Goal: Task Accomplishment & Management: Complete application form

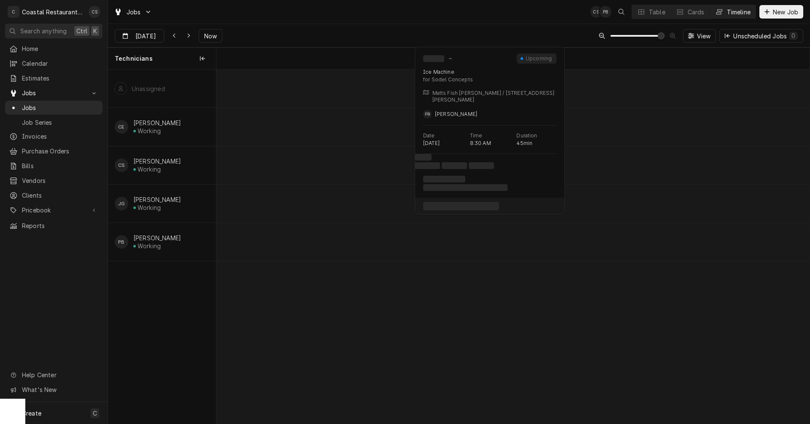
scroll to position [0, 13711]
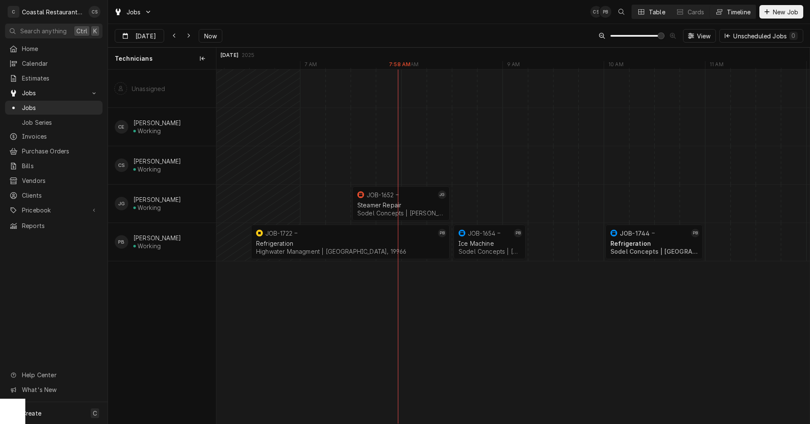
click at [655, 12] on div "Table" at bounding box center [657, 12] width 16 height 9
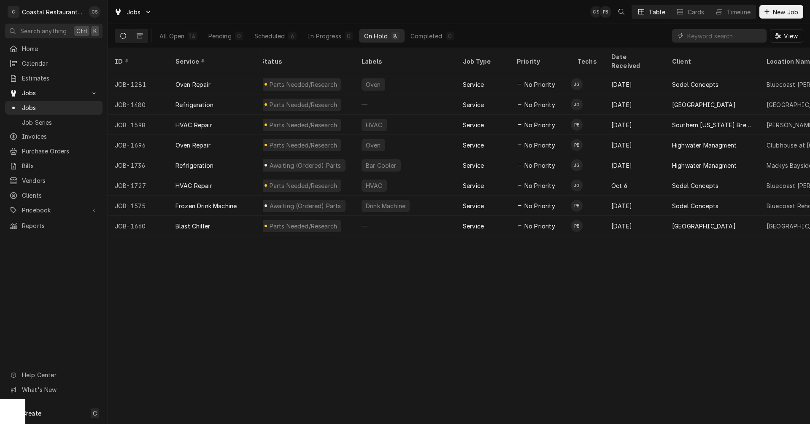
scroll to position [0, 0]
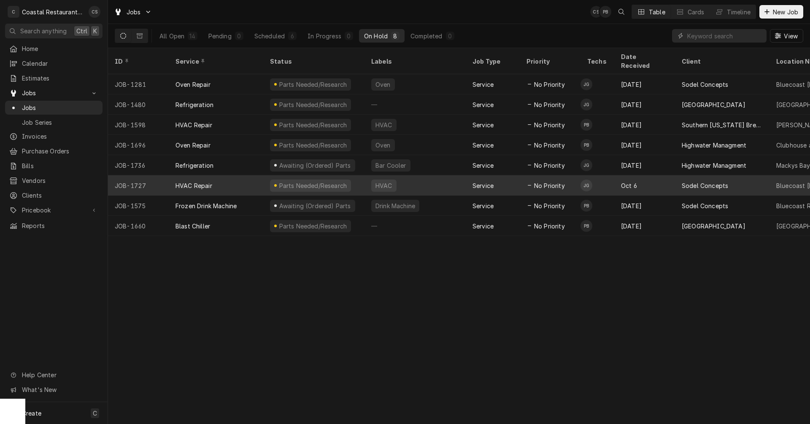
click at [232, 175] on div "HVAC Repair" at bounding box center [216, 185] width 94 height 20
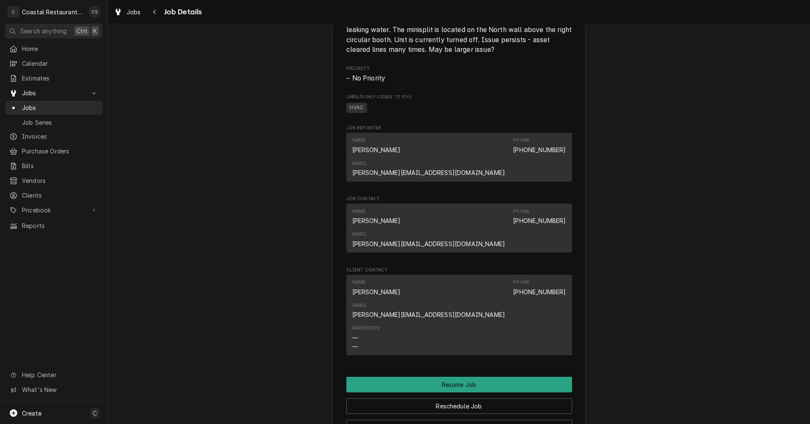
scroll to position [759, 0]
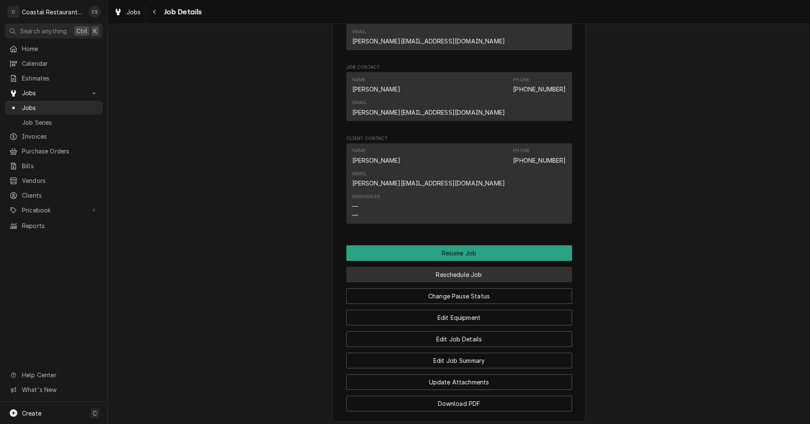
click at [455, 267] on button "Reschedule Job" at bounding box center [459, 275] width 226 height 16
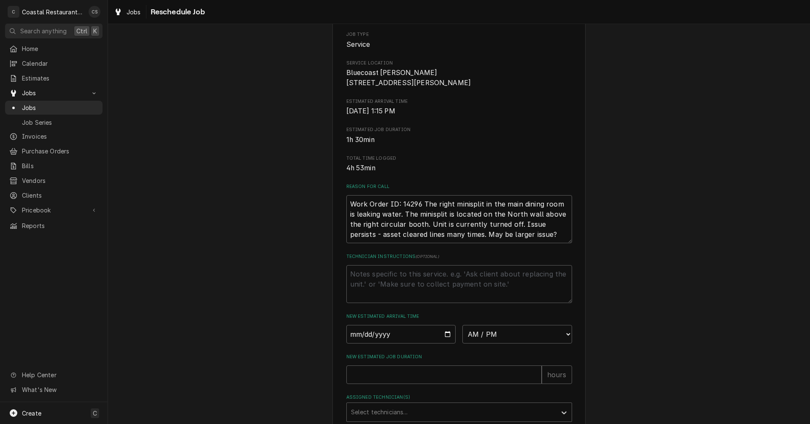
scroll to position [211, 0]
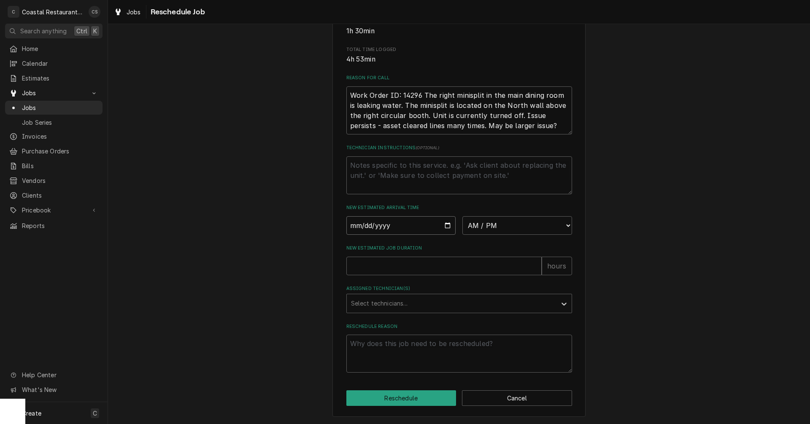
click at [445, 228] on input "Date" at bounding box center [401, 225] width 110 height 19
type input "[DATE]"
type textarea "x"
click at [470, 235] on select "AM / PM 6:00 AM 6:15 AM 6:30 AM 6:45 AM 7:00 AM 7:15 AM 7:30 AM 7:45 AM 8:00 AM…" at bounding box center [517, 225] width 110 height 19
select select "10:30:00"
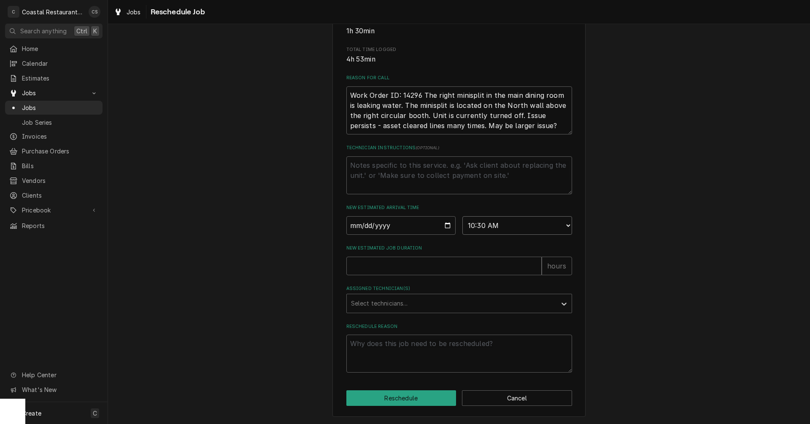
click at [462, 221] on select "AM / PM 6:00 AM 6:15 AM 6:30 AM 6:45 AM 7:00 AM 7:15 AM 7:30 AM 7:45 AM 8:00 AM…" at bounding box center [517, 225] width 110 height 19
click at [397, 275] on input "New Estimated Job Duration" at bounding box center [443, 266] width 195 height 19
type textarea "x"
type input "2"
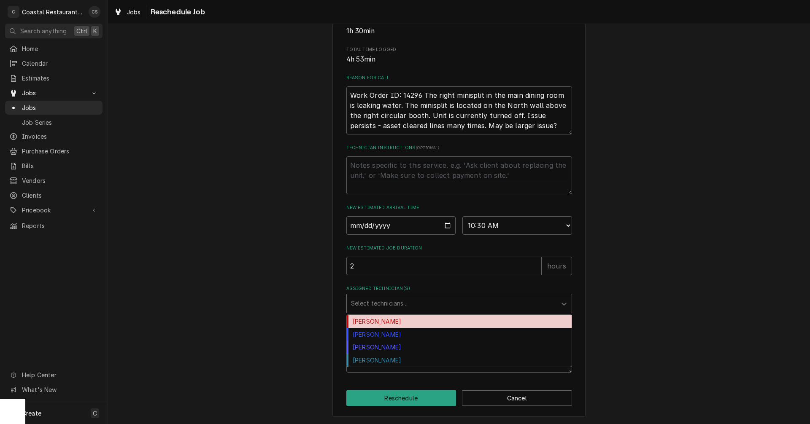
click at [374, 311] on div "Assigned Technician(s)" at bounding box center [451, 303] width 201 height 15
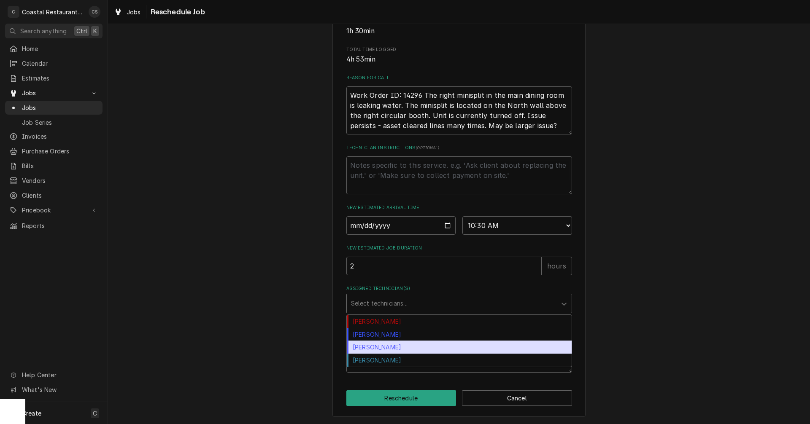
click at [373, 354] on div "James Gatton" at bounding box center [459, 347] width 225 height 13
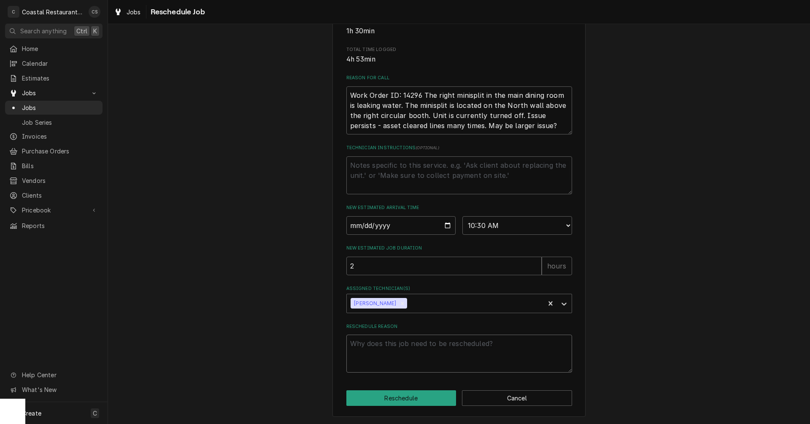
click at [377, 351] on textarea "Reschedule Reason" at bounding box center [459, 354] width 226 height 38
type textarea "x"
type textarea "M"
type textarea "x"
type textarea "Mo"
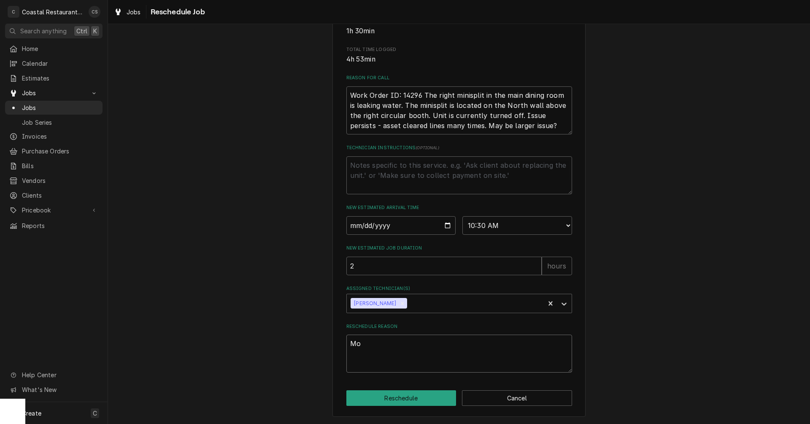
type textarea "x"
type textarea "M"
type textarea "x"
type textarea "L"
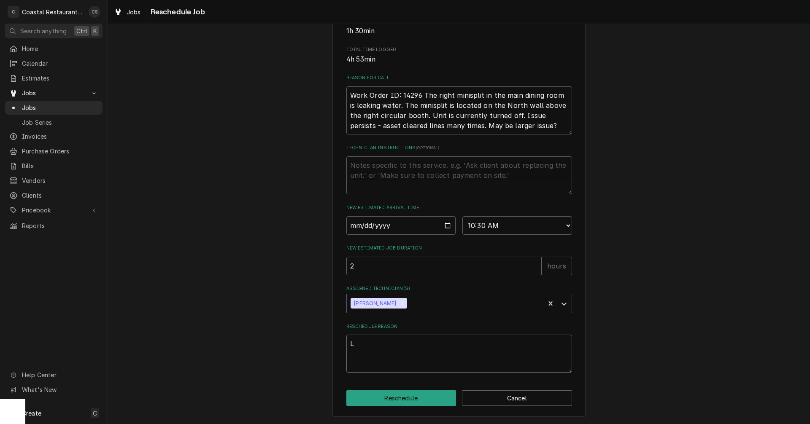
type textarea "x"
type textarea "Le"
type textarea "x"
type textarea "Lea"
type textarea "x"
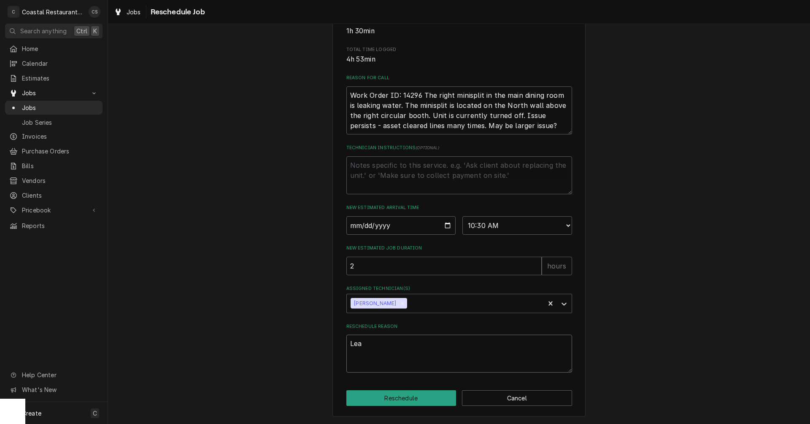
type textarea "Leak"
type textarea "x"
type textarea "Leak"
type textarea "x"
type textarea "Leak c"
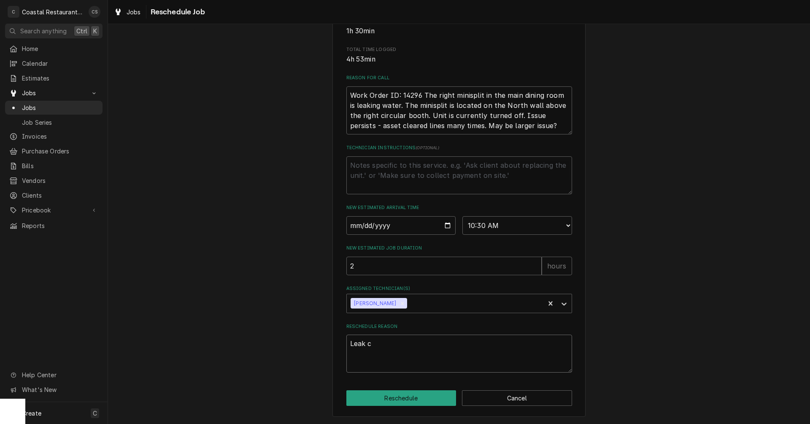
type textarea "x"
type textarea "Leak ch"
type textarea "x"
type textarea "Leak che"
type textarea "x"
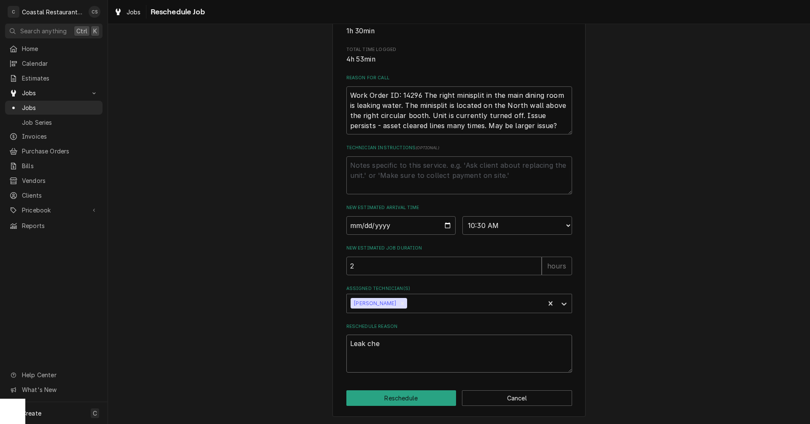
type textarea "Leak chec"
type textarea "x"
type textarea "Leak check"
click at [385, 403] on button "Reschedule" at bounding box center [401, 399] width 110 height 16
type textarea "x"
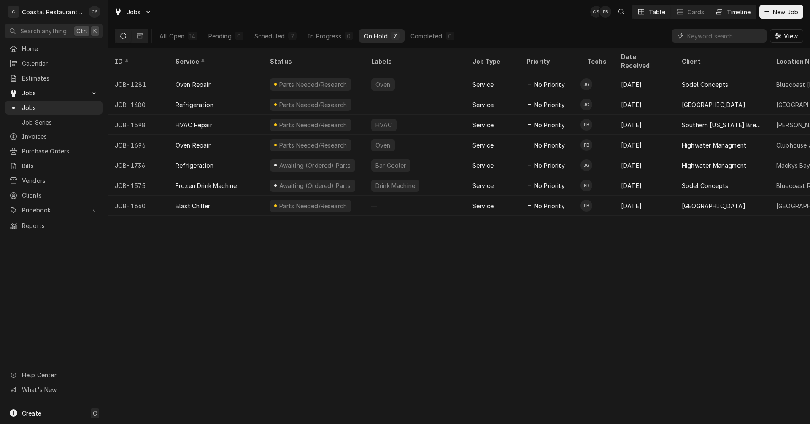
click at [721, 10] on div "Dynamic Content Wrapper" at bounding box center [719, 12] width 8 height 8
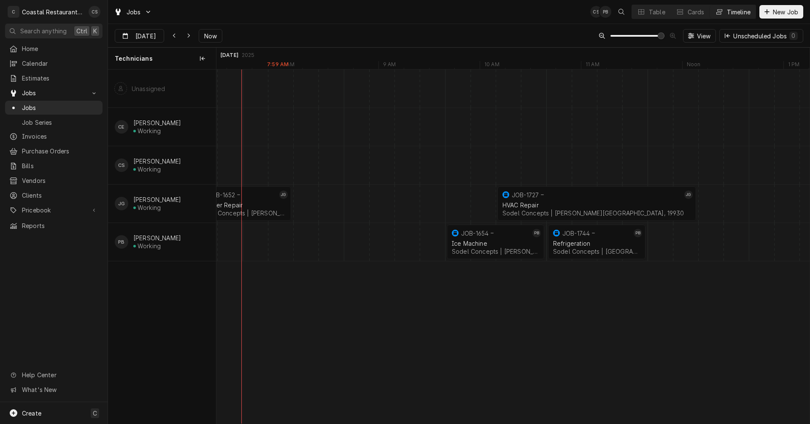
scroll to position [0, 11921]
click at [357, 243] on div "normal" at bounding box center [496, 242] width 24400 height 38
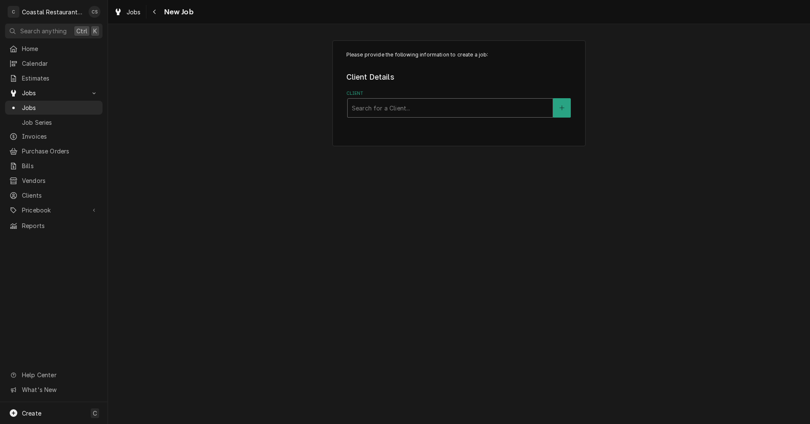
click at [374, 109] on div "Client" at bounding box center [450, 107] width 197 height 15
type input "The Station"
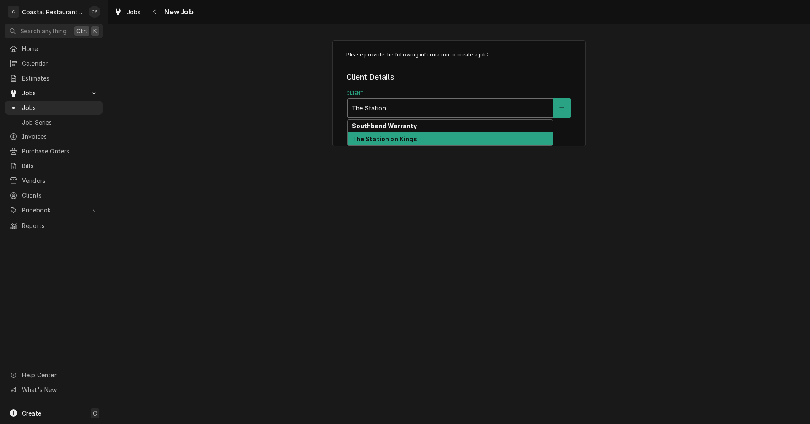
click at [376, 140] on strong "The Station on Kings" at bounding box center [384, 138] width 65 height 7
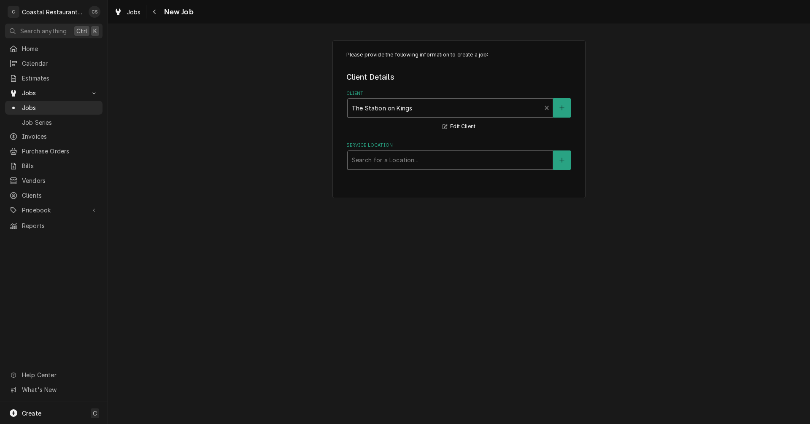
click at [380, 164] on div "Service Location" at bounding box center [450, 160] width 197 height 15
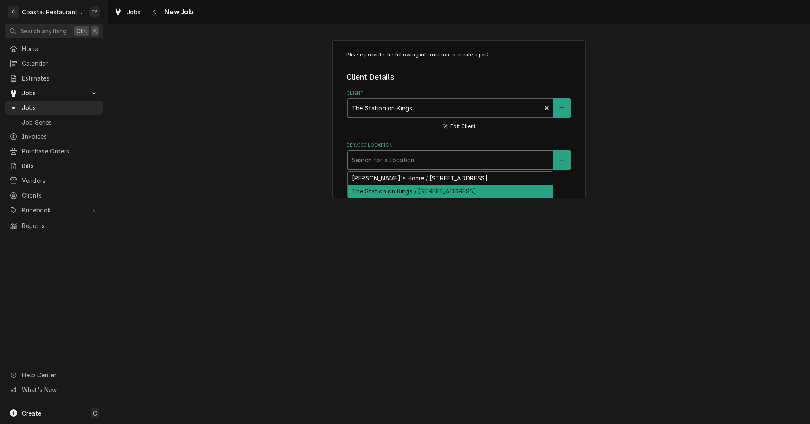
click at [377, 194] on div "The Station on Kings / [STREET_ADDRESS]" at bounding box center [450, 191] width 205 height 13
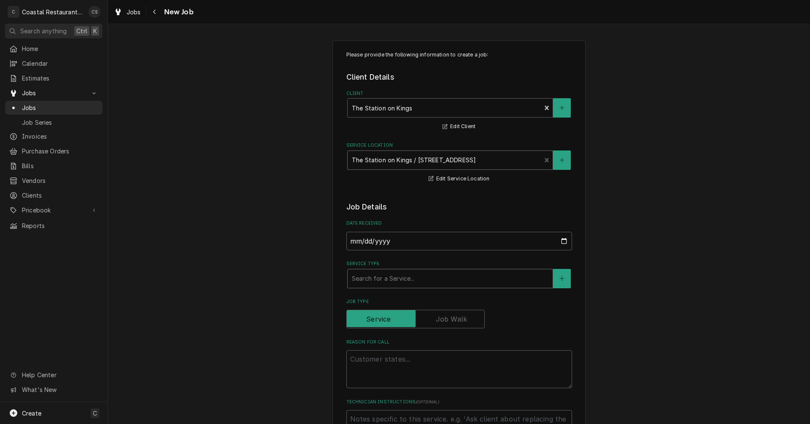
click at [371, 281] on div "Service Type" at bounding box center [450, 278] width 197 height 15
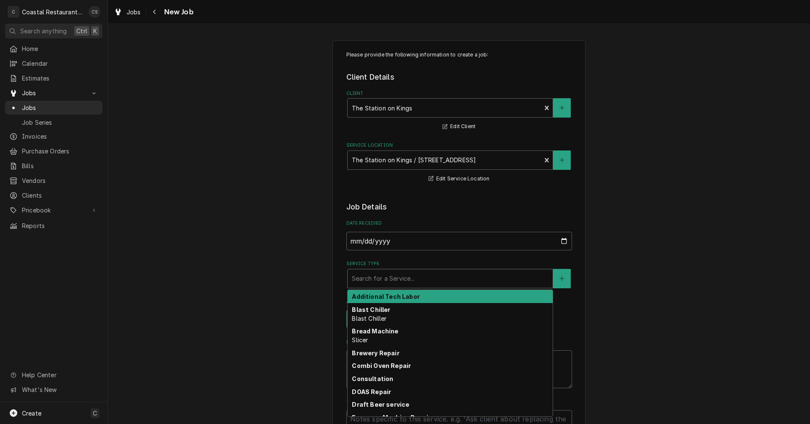
type textarea "x"
type input "r"
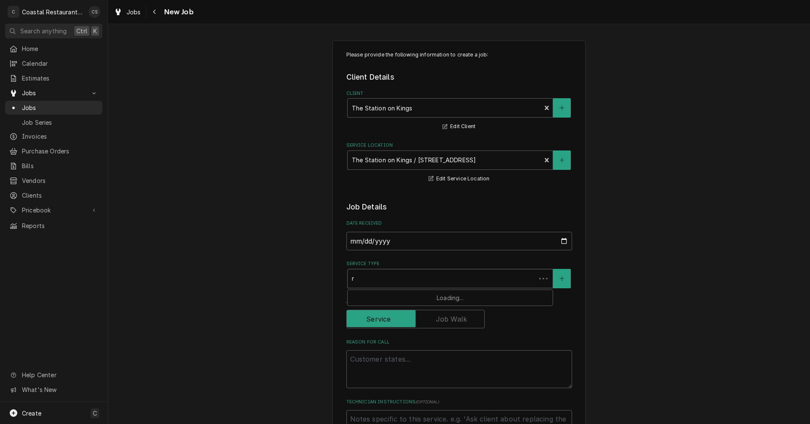
type textarea "x"
type input "re"
type textarea "x"
type input "ref"
click at [364, 296] on strong "Refrigeration" at bounding box center [373, 296] width 42 height 7
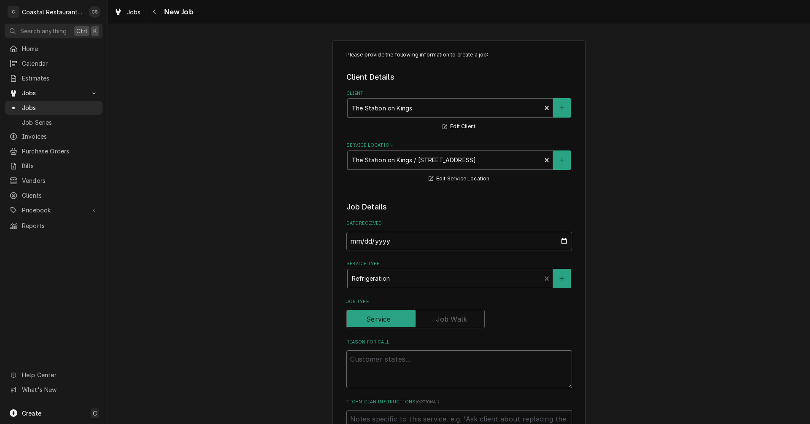
click at [394, 365] on textarea "Reason For Call" at bounding box center [459, 370] width 226 height 38
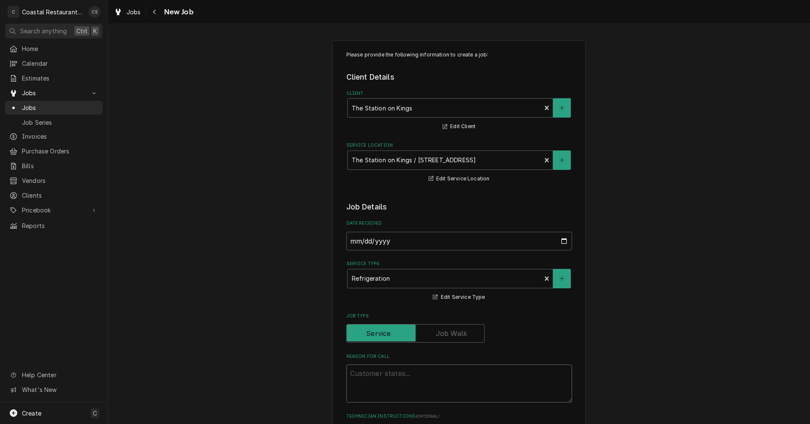
type textarea "x"
type textarea "S"
type textarea "x"
type textarea "Sa"
type textarea "x"
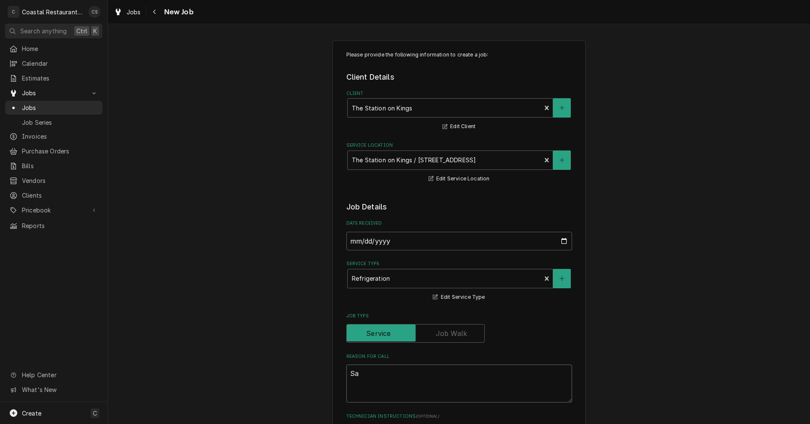
type textarea "Sad"
type textarea "x"
type textarea "Sadw"
type textarea "x"
type textarea "Sadwi"
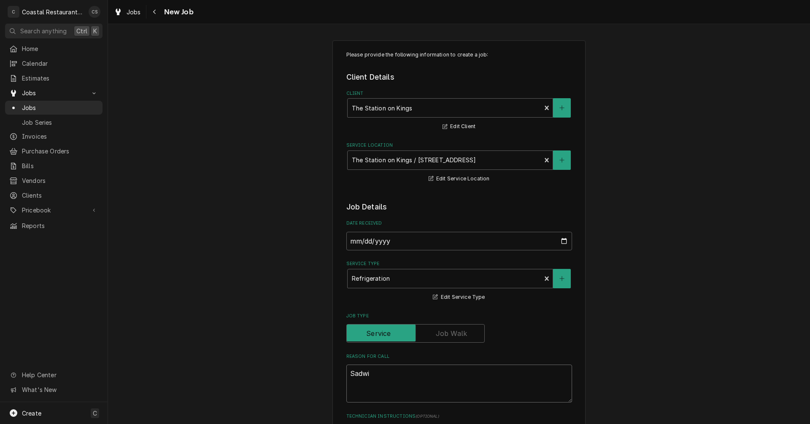
type textarea "x"
type textarea "Sadwic"
type textarea "x"
type textarea "Sadwick"
type textarea "x"
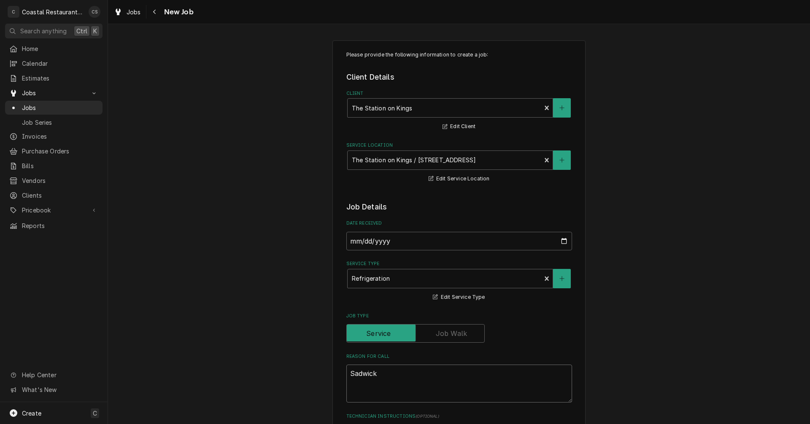
type textarea "Sadwick"
type textarea "x"
type textarea "Sadwick"
type textarea "x"
type textarea "Sadwic"
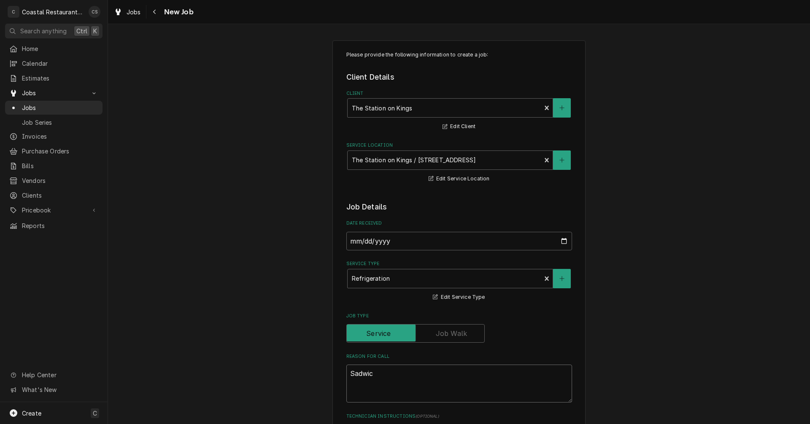
type textarea "x"
type textarea "Sadwich"
type textarea "x"
type textarea "Sadwich"
type textarea "x"
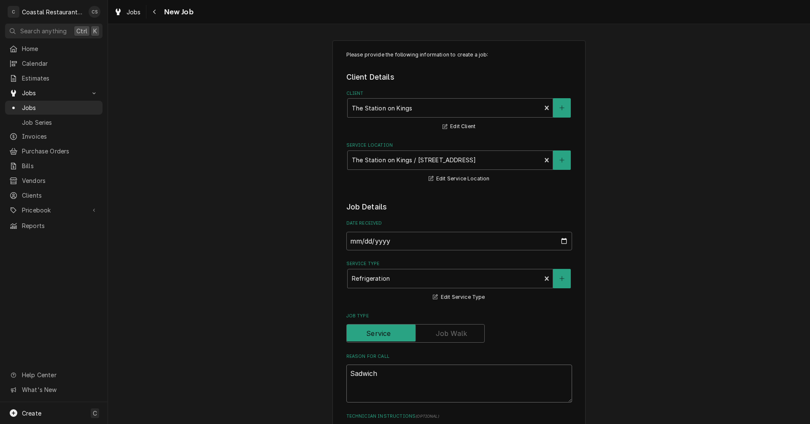
type textarea "Sadwich"
type textarea "x"
type textarea "Sadwic"
type textarea "x"
type textarea "Sadwi"
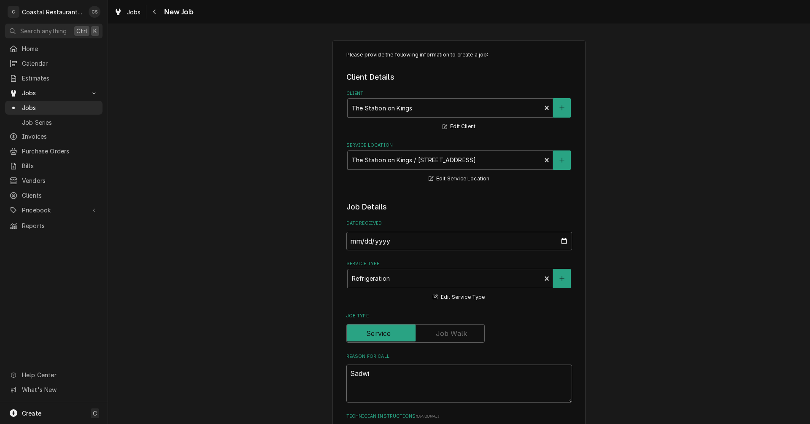
type textarea "x"
type textarea "Sadwit"
type textarea "x"
type textarea "Sadwitc"
type textarea "x"
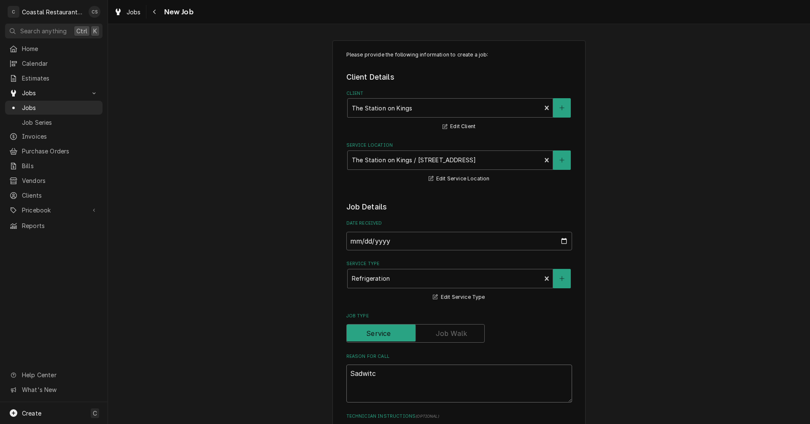
type textarea "Sadwitch"
type textarea "x"
type textarea "Sadwitch"
type textarea "x"
type textarea "Sadwitch c"
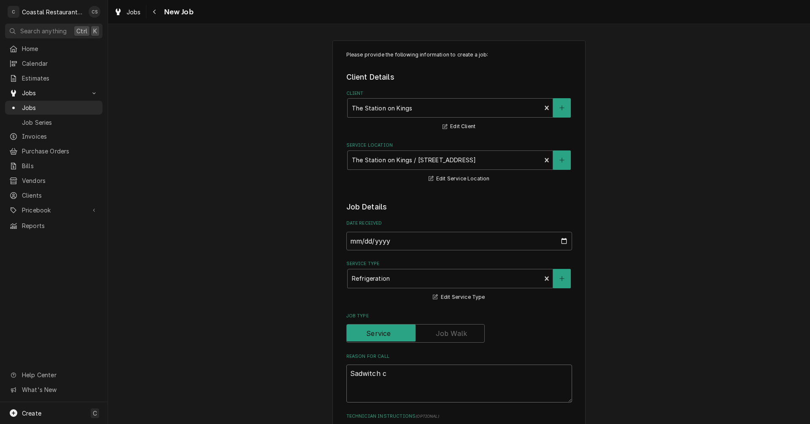
type textarea "x"
type textarea "Sadwitch co"
type textarea "x"
type textarea "Sadwitch coo"
type textarea "x"
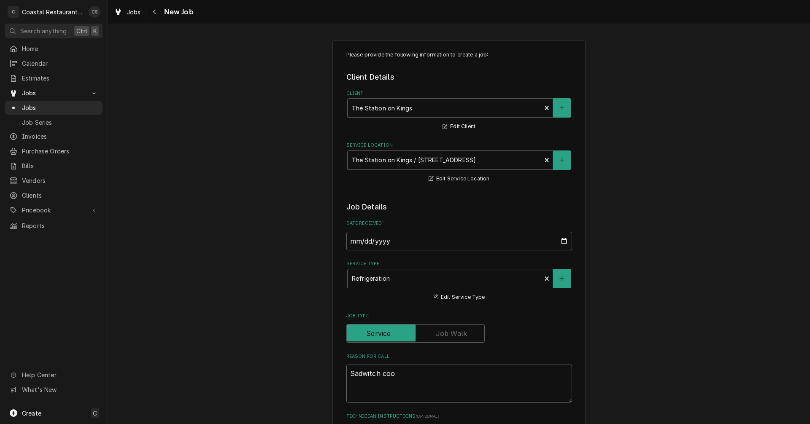
type textarea "Sadwitch cool"
type textarea "x"
type textarea "Sadwitch coole"
type textarea "x"
type textarea "Sadwitch cooler"
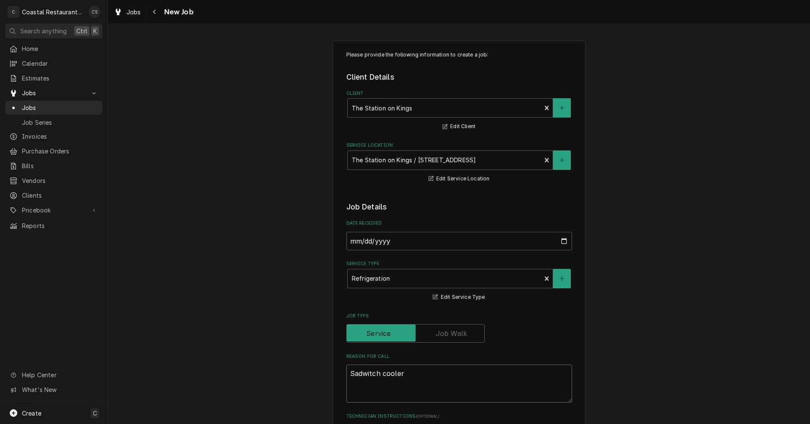
type textarea "x"
type textarea "Sadwitch cooler"
type textarea "x"
type textarea "Sadwitch cooler n"
type textarea "x"
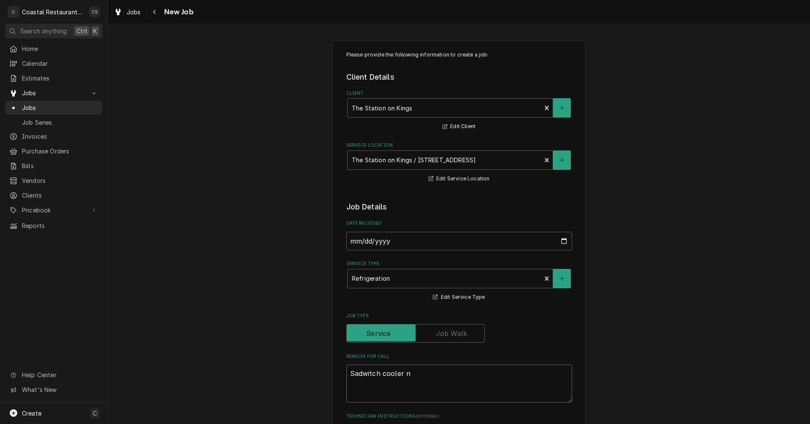
type textarea "Sadwitch cooler no"
type textarea "x"
type textarea "Sadwitch cooler not"
type textarea "x"
type textarea "Sadwitch cooler not"
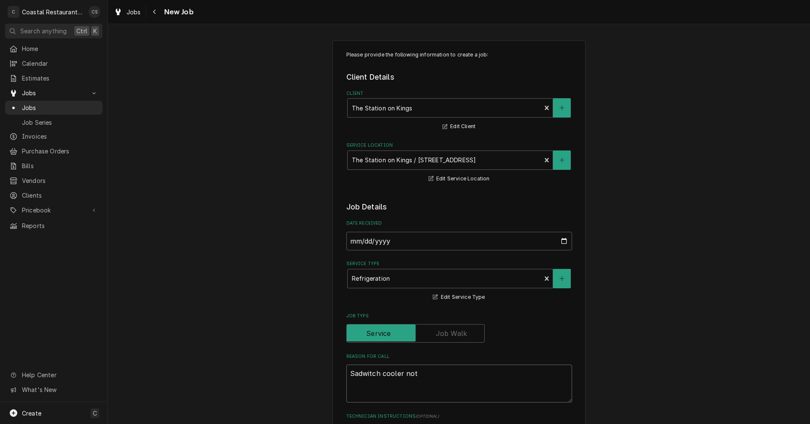
type textarea "x"
type textarea "Sadwitch cooler not c"
type textarea "x"
type textarea "Sadwitch cooler not co"
type textarea "x"
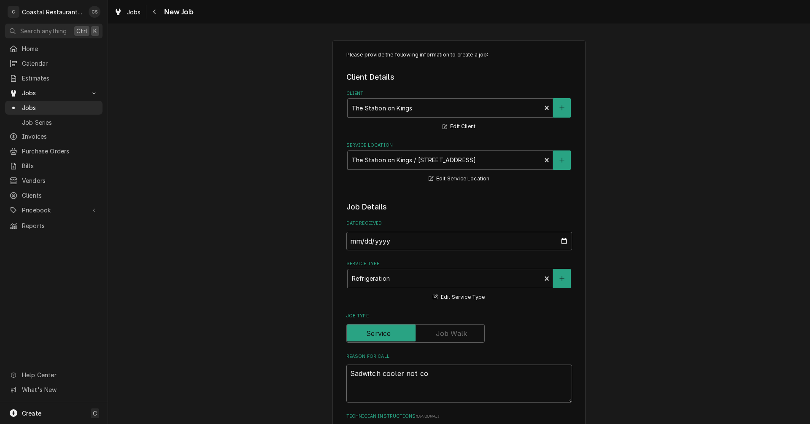
type textarea "Sadwitch cooler not coo"
type textarea "x"
type textarea "Sadwitch cooler not cool"
type textarea "x"
type textarea "Sadwitch cooler not cooli"
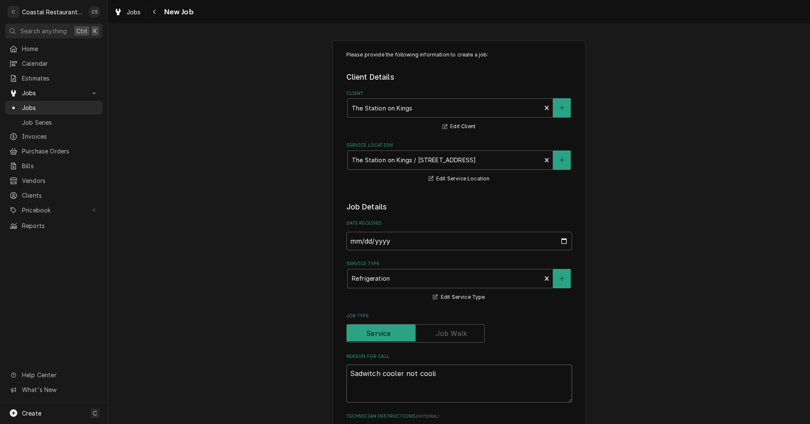
type textarea "x"
type textarea "Sadwitch cooler not coolin"
type textarea "x"
type textarea "Sadwitch cooler not cooling"
type textarea "x"
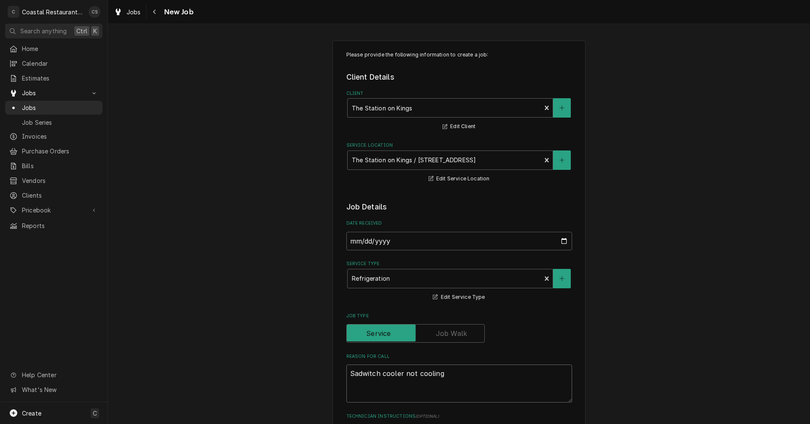
type textarea "Sadwitch cooler not cooling."
type textarea "x"
type textarea "Sadwitch cooler not cooling."
click at [362, 379] on textarea "Sadwitch cooler not cooling." at bounding box center [459, 384] width 226 height 38
type textarea "x"
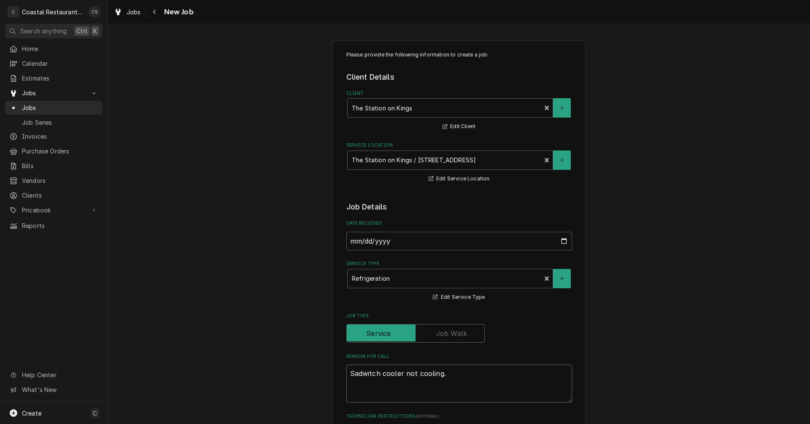
type textarea "Sandwich cooler not cooling."
type textarea "x"
click at [445, 380] on textarea "Sandwich cooler not cooling." at bounding box center [459, 384] width 226 height 38
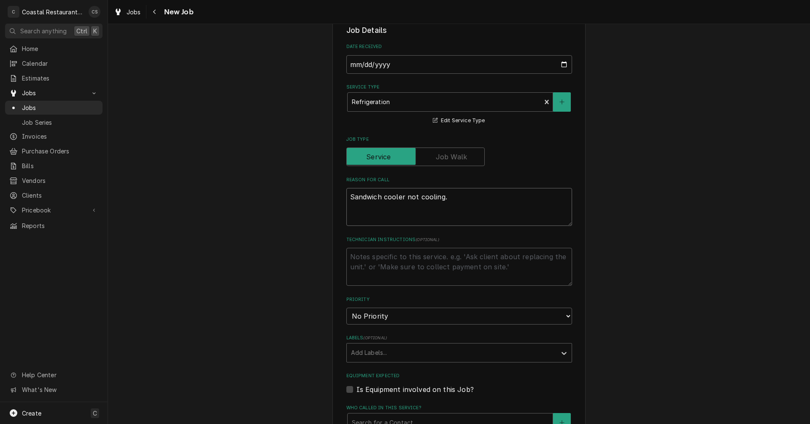
scroll to position [253, 0]
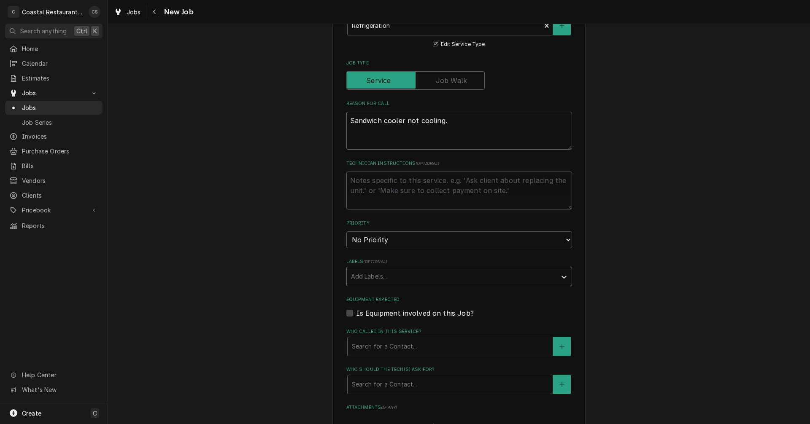
type textarea "Sandwich cooler not cooling."
click at [370, 274] on div "Labels" at bounding box center [451, 276] width 201 height 15
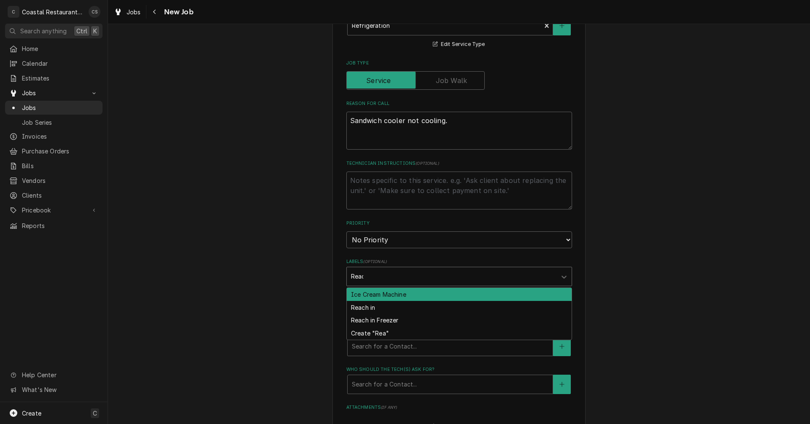
type input "Reach"
click at [368, 295] on div "Reach in" at bounding box center [459, 294] width 225 height 13
type textarea "x"
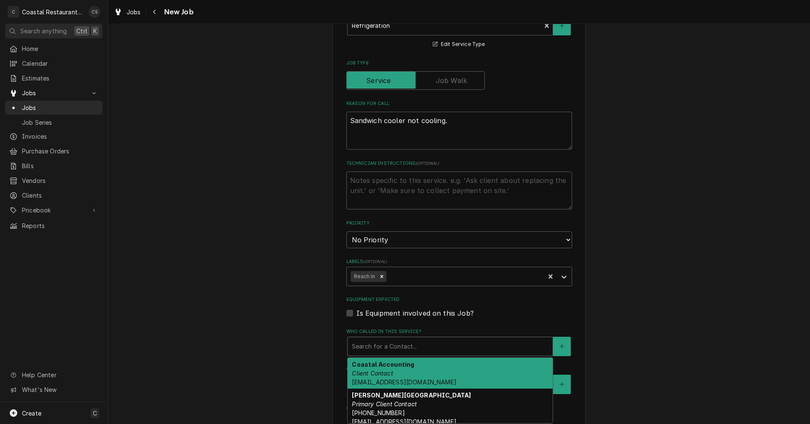
click at [372, 348] on div "Who called in this service?" at bounding box center [450, 346] width 197 height 15
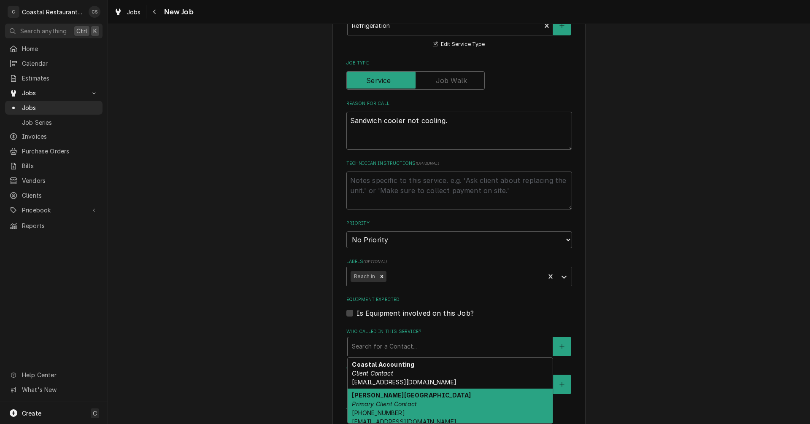
scroll to position [5, 0]
click at [375, 391] on strong "Leisa Berlin" at bounding box center [411, 390] width 119 height 7
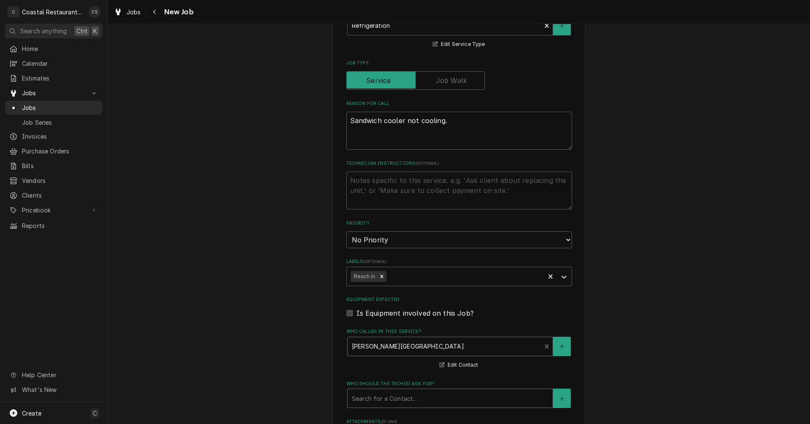
click at [374, 400] on div "Who should the tech(s) ask for?" at bounding box center [450, 398] width 197 height 15
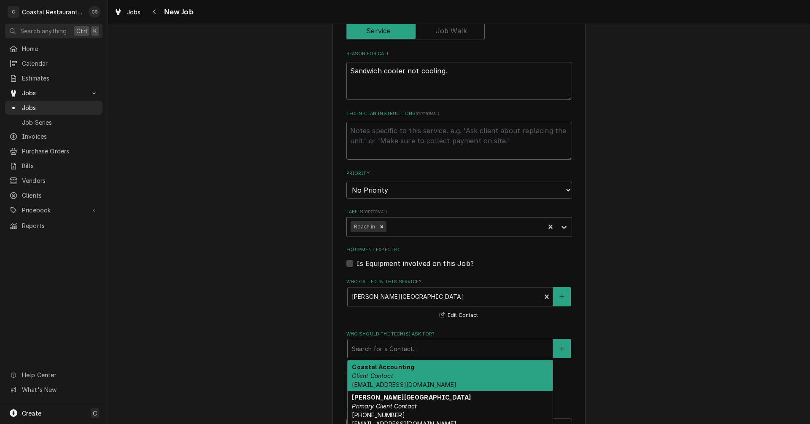
scroll to position [380, 0]
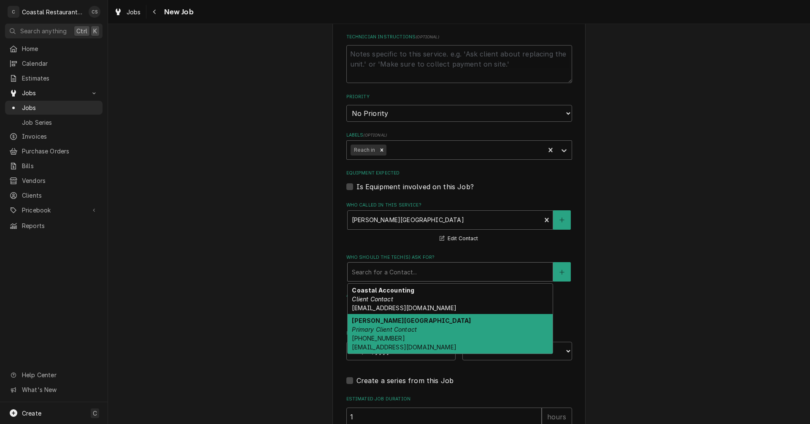
click at [379, 335] on span "(302) 542-3350 lberlin@thestationlewes.com" at bounding box center [404, 343] width 104 height 16
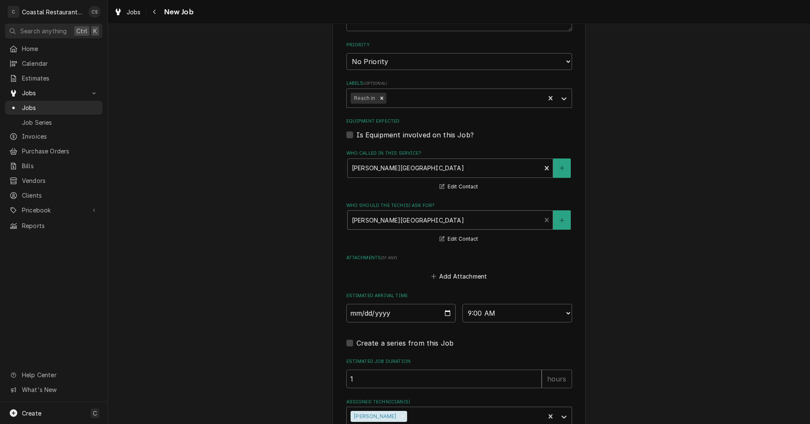
scroll to position [507, 0]
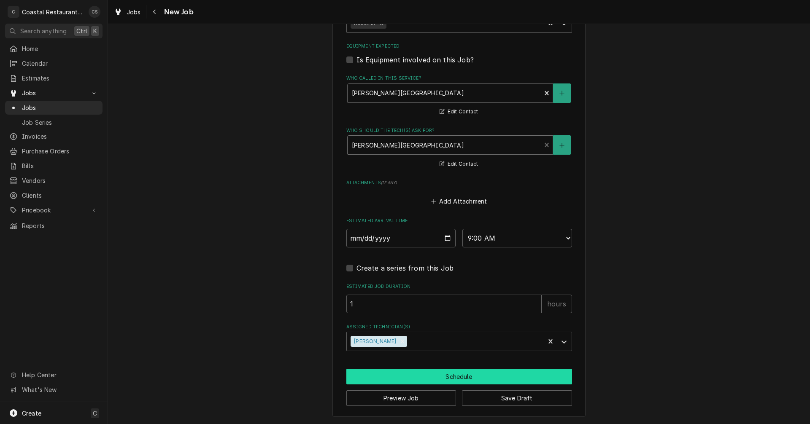
click at [408, 377] on button "Schedule" at bounding box center [459, 377] width 226 height 16
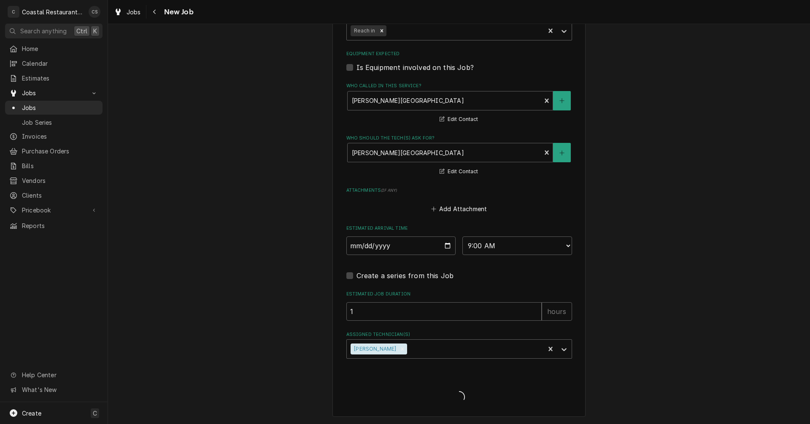
type textarea "x"
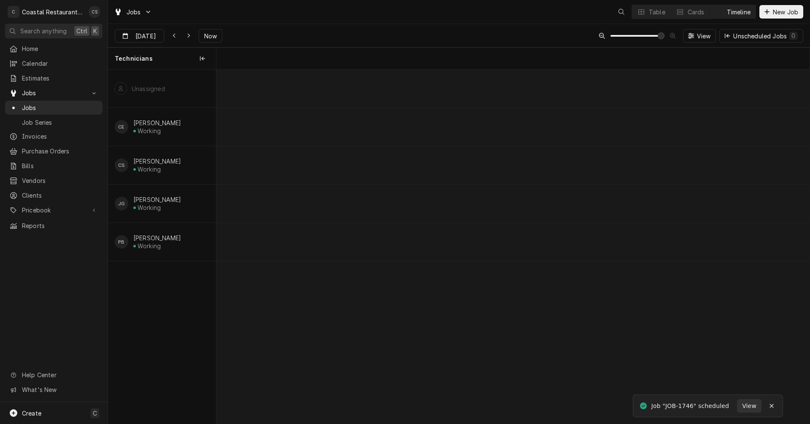
scroll to position [0, 11769]
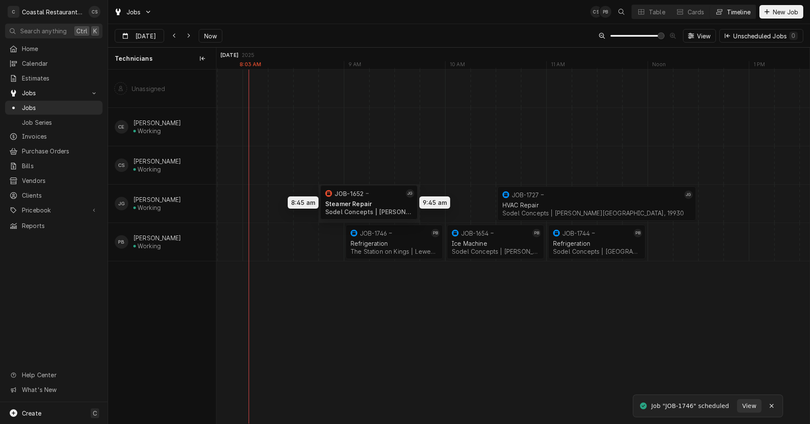
drag, startPoint x: 265, startPoint y: 202, endPoint x: 385, endPoint y: 201, distance: 120.2
click at [385, 201] on div "8:45 AM 9:45 AM JOB-1652 JG Steamer Repair Sodel Concepts | Bethany Beach, 1993…" at bounding box center [512, 247] width 593 height 354
click at [263, 203] on div "Dynamic Content Wrapper" at bounding box center [647, 204] width 24400 height 38
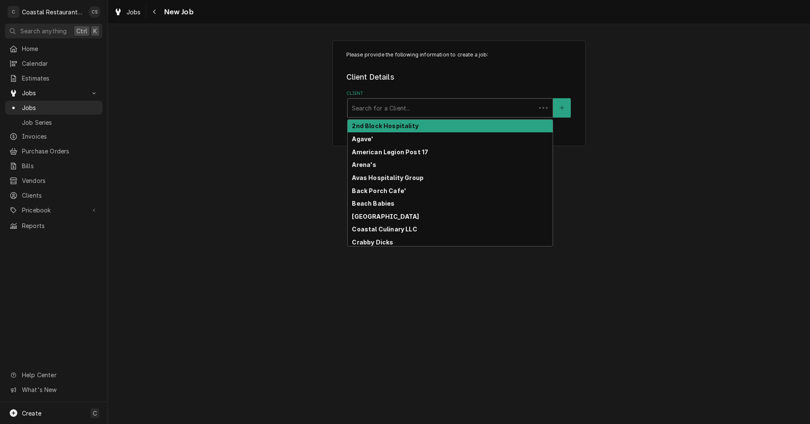
click at [382, 108] on div "Client" at bounding box center [442, 107] width 180 height 15
type input "B"
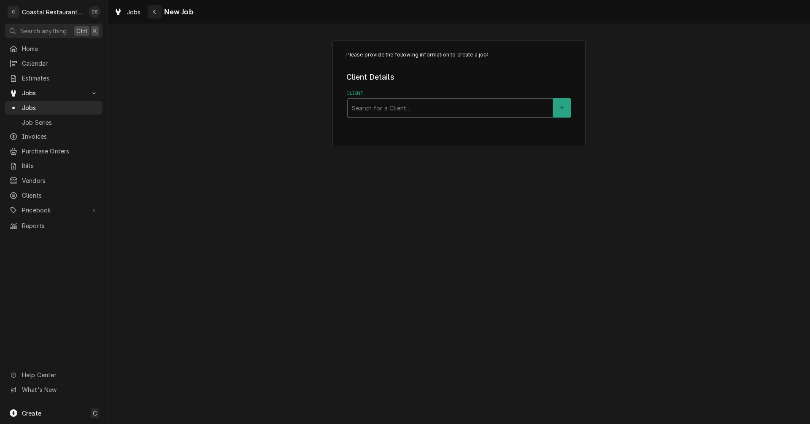
click at [155, 12] on icon "Navigate back" at bounding box center [155, 12] width 4 height 6
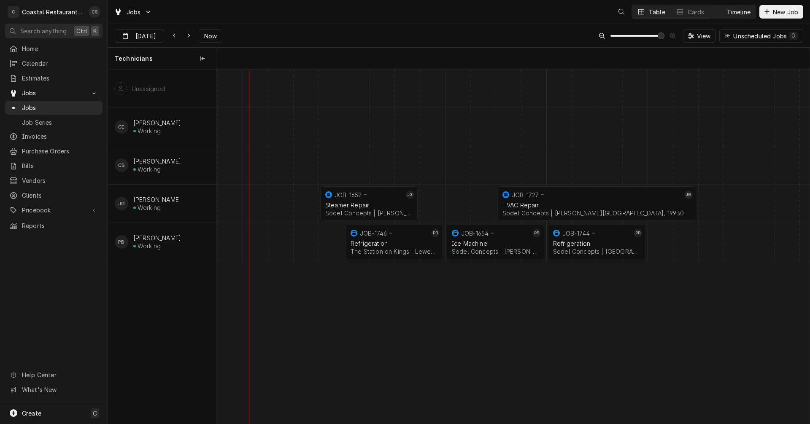
scroll to position [0, 11769]
click at [646, 10] on button "Table" at bounding box center [651, 11] width 38 height 13
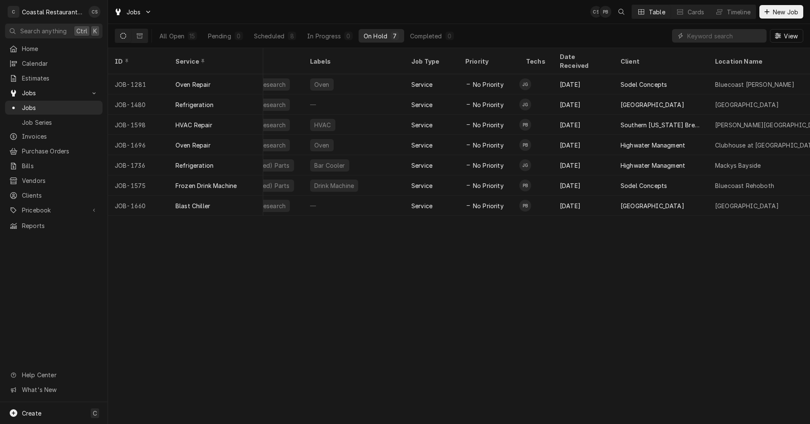
scroll to position [0, 46]
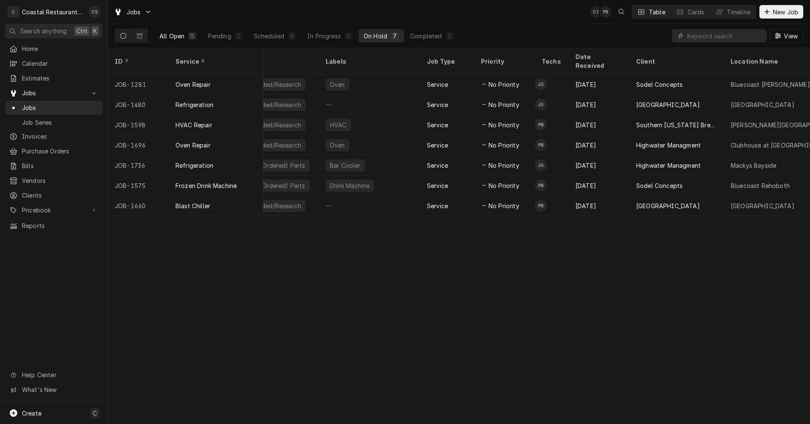
click at [167, 35] on div "All Open" at bounding box center [171, 36] width 25 height 9
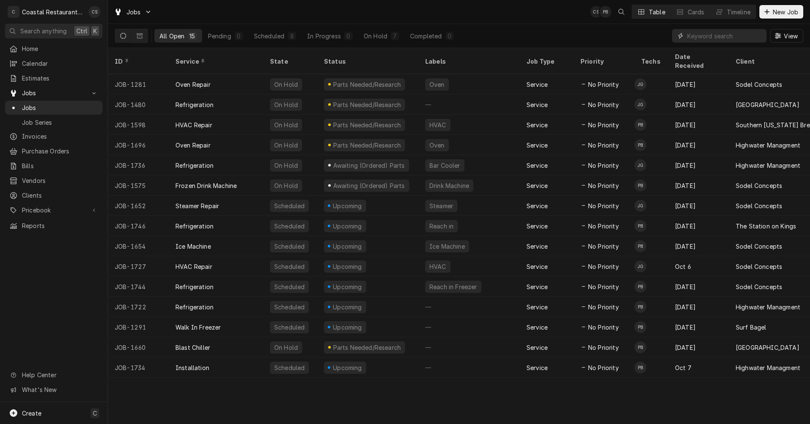
click at [721, 36] on input "Dynamic Content Wrapper" at bounding box center [724, 35] width 75 height 13
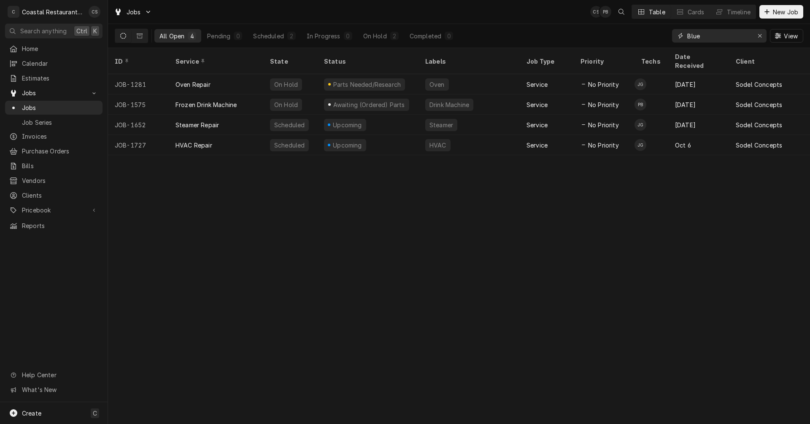
type input "Blue"
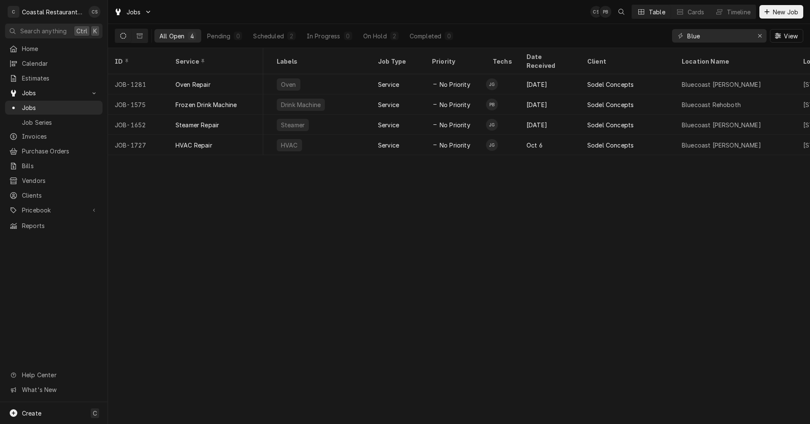
scroll to position [0, 0]
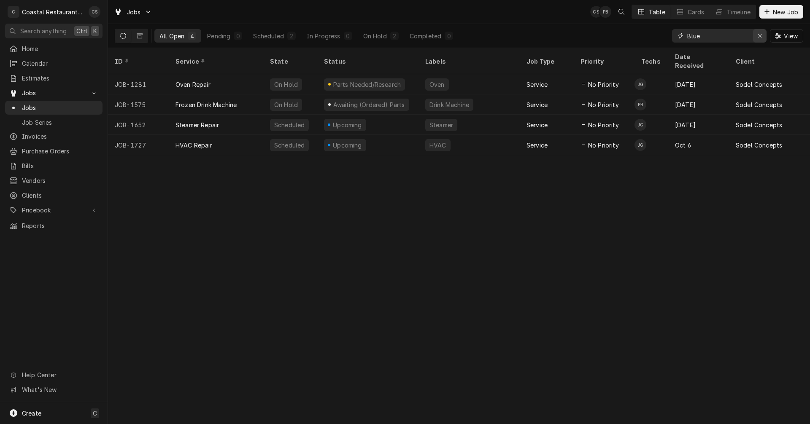
click at [757, 33] on div "Erase input" at bounding box center [760, 36] width 8 height 8
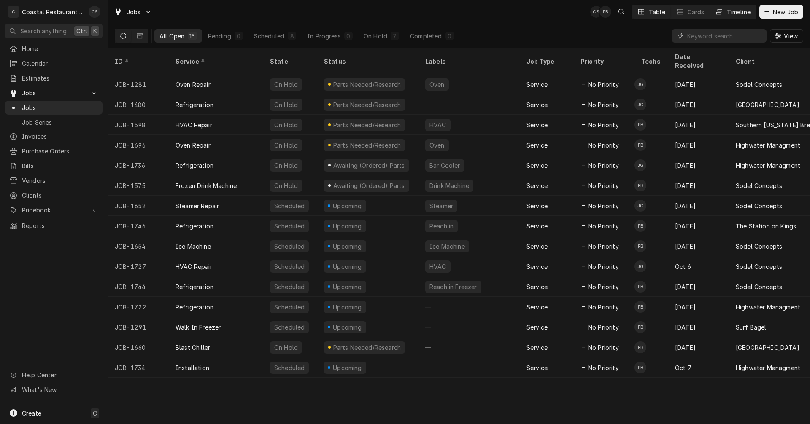
click at [735, 7] on button "Timeline" at bounding box center [733, 11] width 46 height 13
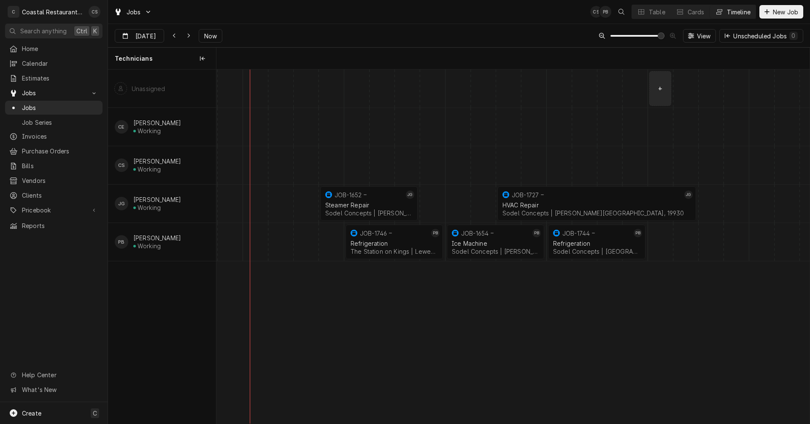
scroll to position [0, 11769]
click at [237, 203] on div "normal" at bounding box center [647, 204] width 24400 height 38
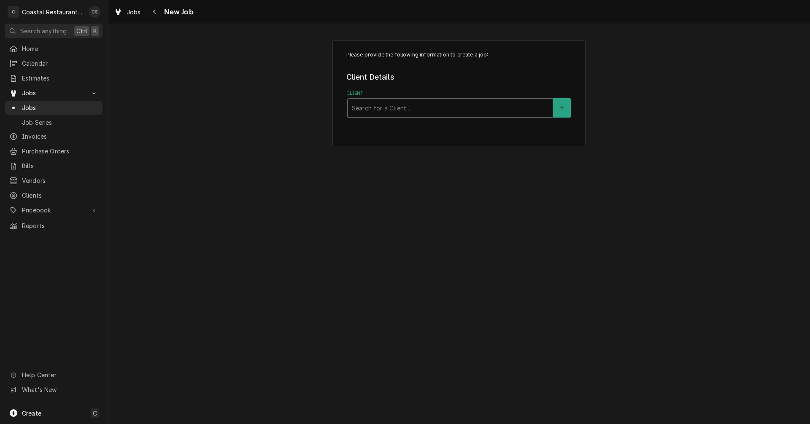
click at [375, 107] on div "Client" at bounding box center [450, 107] width 197 height 15
type input "Sodel"
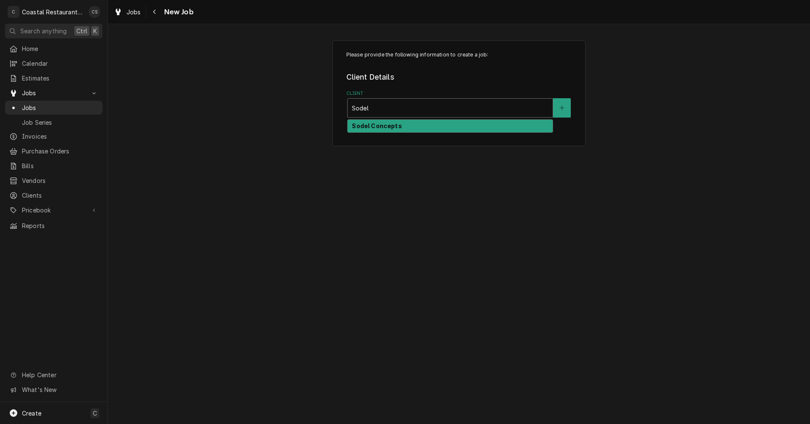
click at [370, 128] on strong "Sodel Concepts" at bounding box center [377, 125] width 50 height 7
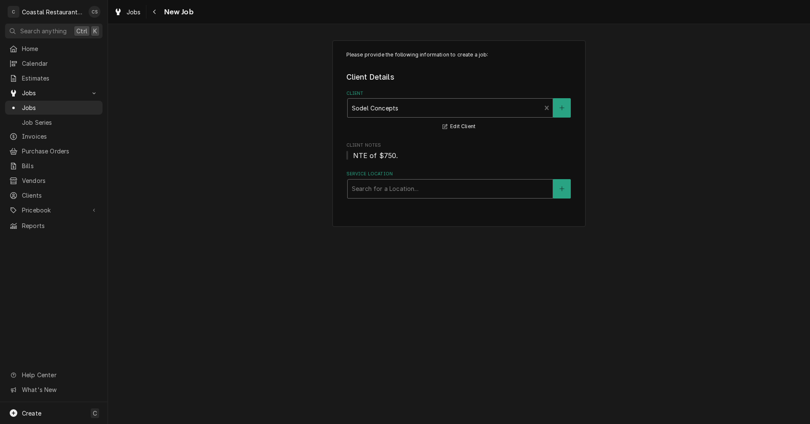
click at [369, 192] on div "Service Location" at bounding box center [450, 188] width 197 height 15
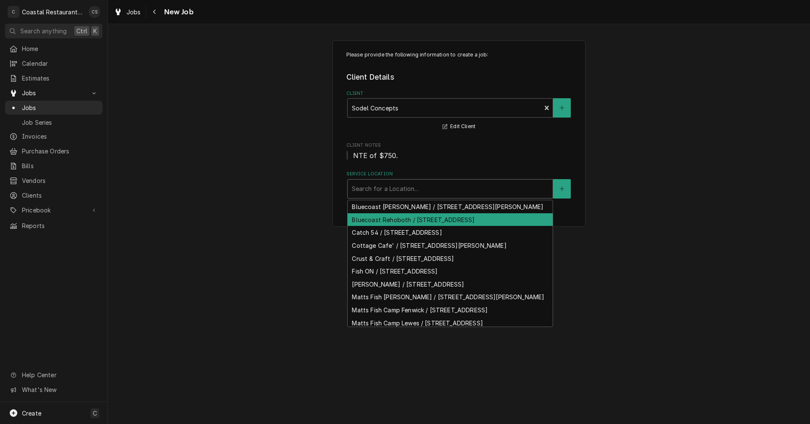
click at [375, 227] on div "Bluecoast Rehoboth / [STREET_ADDRESS]" at bounding box center [450, 219] width 205 height 13
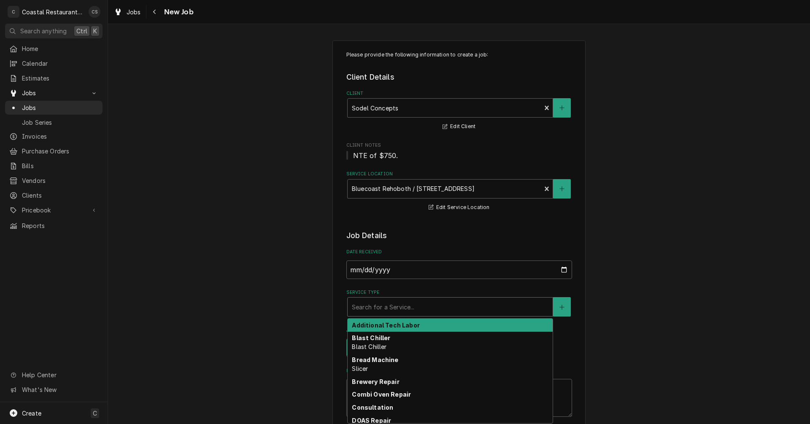
click at [369, 308] on div "Service Type" at bounding box center [450, 307] width 197 height 15
type textarea "x"
type input "K"
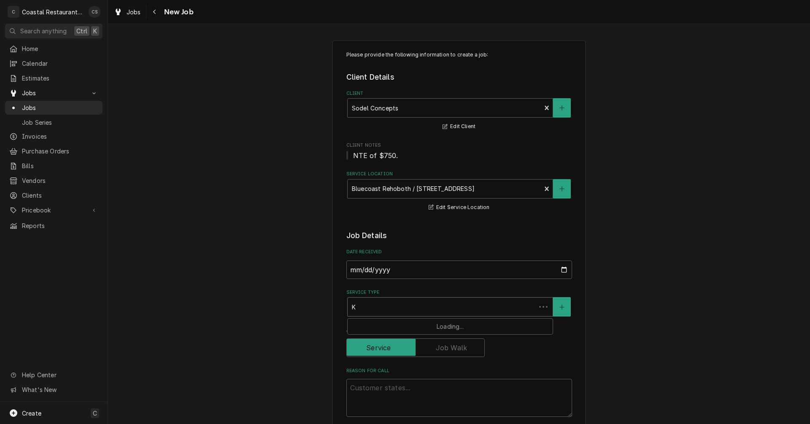
type textarea "x"
type input "Ke"
type textarea "x"
type input "Ket"
type textarea "x"
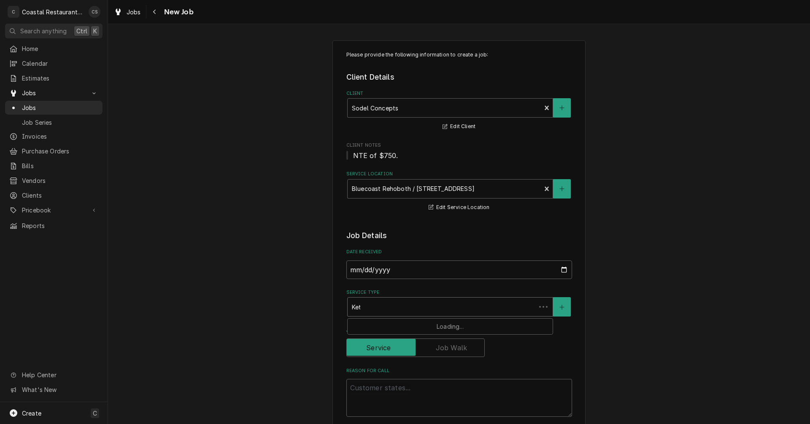
type input "Kett"
type textarea "x"
type input "Kettl"
type textarea "x"
type input "Kettle"
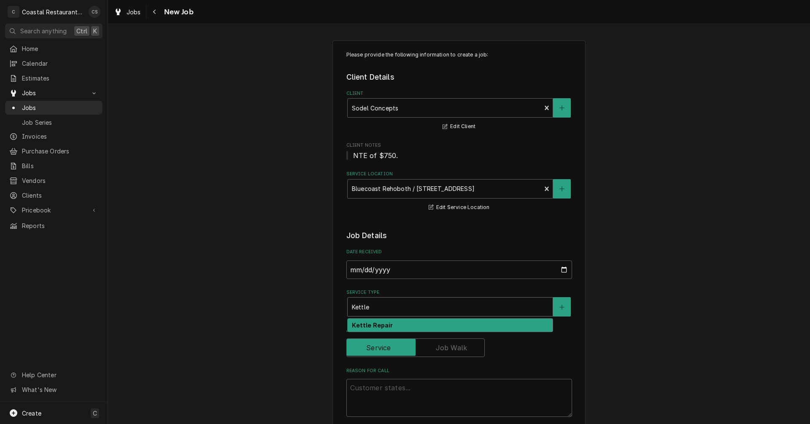
click at [367, 327] on strong "Kettle Repair" at bounding box center [372, 325] width 41 height 7
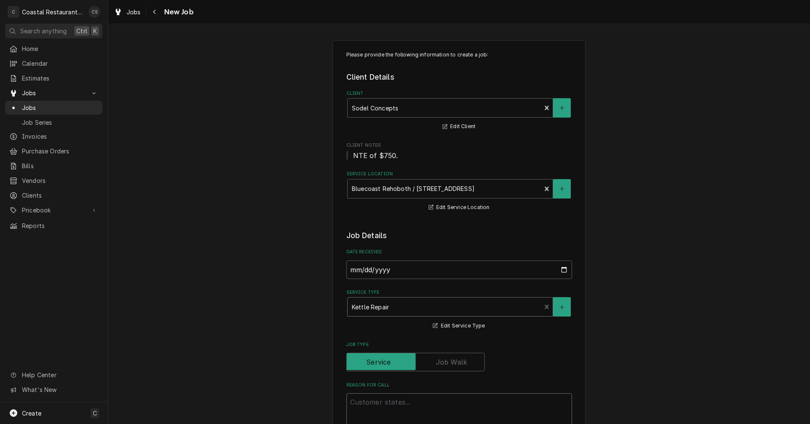
click at [374, 400] on textarea "Reason For Call" at bounding box center [459, 413] width 226 height 38
type textarea "x"
type textarea "i"
type textarea "x"
type textarea "in"
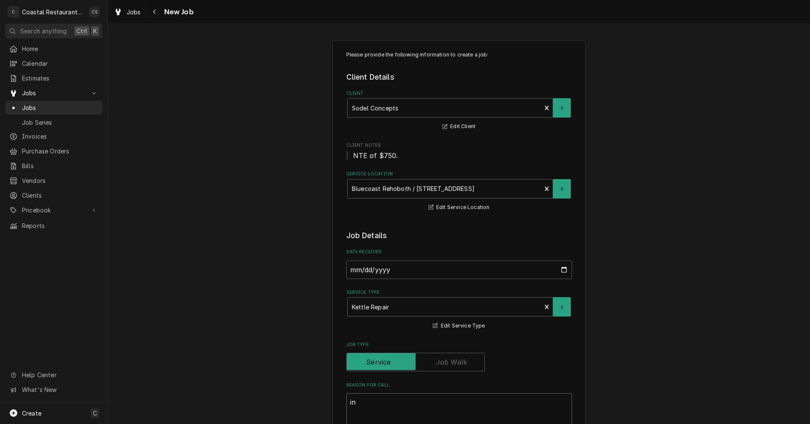
type textarea "x"
type textarea "i"
type textarea "x"
type textarea "I"
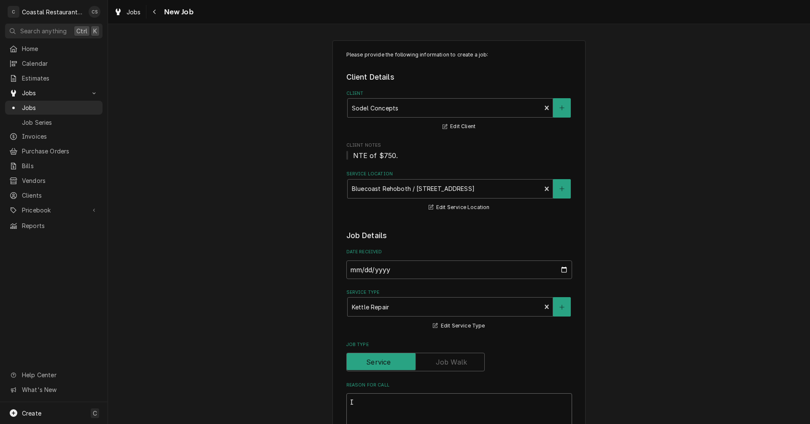
type textarea "x"
type textarea "In"
type textarea "x"
type textarea "Ins"
type textarea "x"
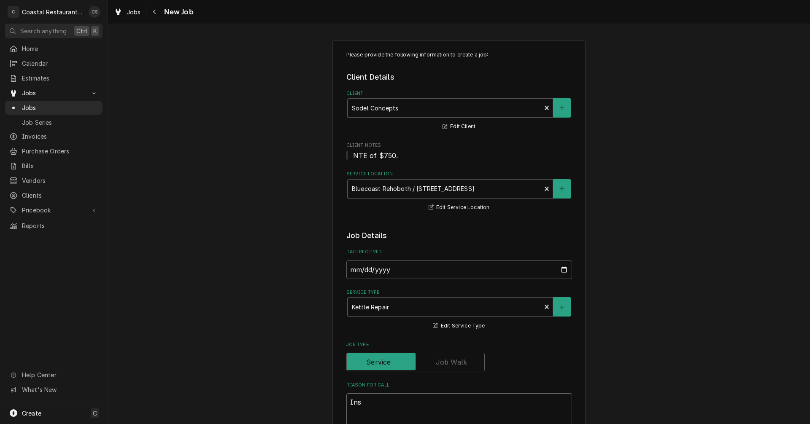
type textarea "Inst"
type textarea "x"
type textarea "Insta"
type textarea "x"
type textarea "Instal"
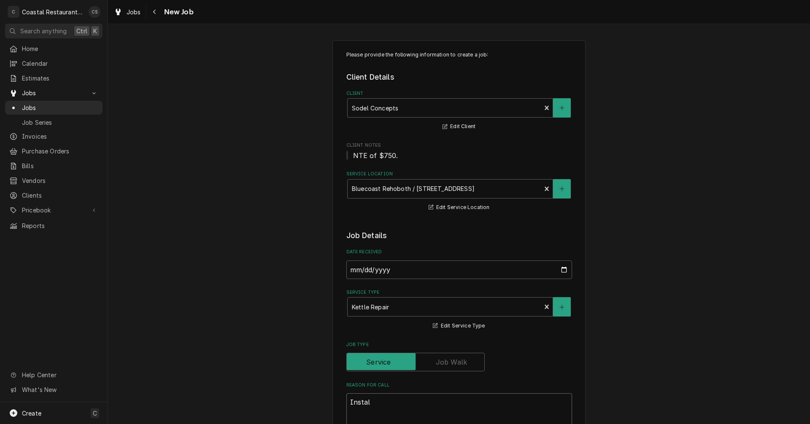
type textarea "x"
type textarea "Install"
type textarea "x"
type textarea "Install"
type textarea "x"
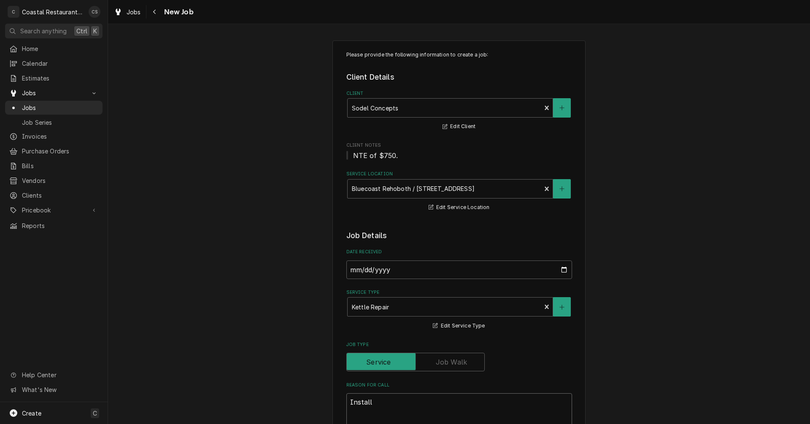
type textarea "Install r"
type textarea "x"
type textarea "Install re"
type textarea "x"
type textarea "Install r"
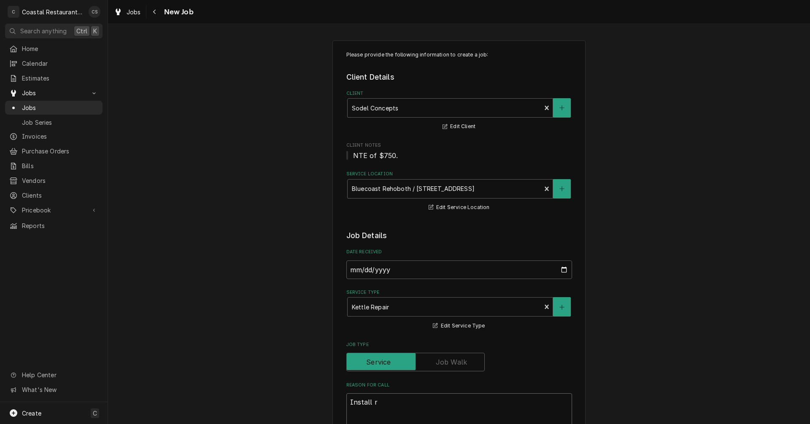
type textarea "x"
type textarea "Install"
type textarea "x"
type textarea "Install K"
type textarea "x"
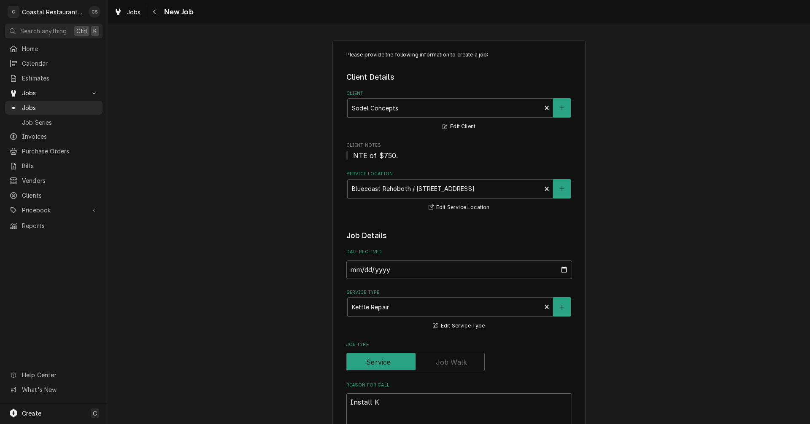
type textarea "Install Kn"
type textarea "x"
type textarea "Install Kno"
type textarea "x"
type textarea "Install Knob"
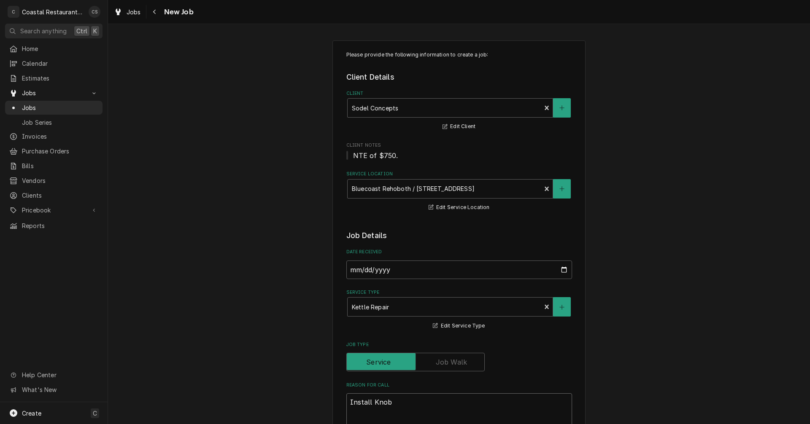
type textarea "x"
type textarea "Install Knob"
type textarea "x"
type textarea "Install Knob o"
type textarea "x"
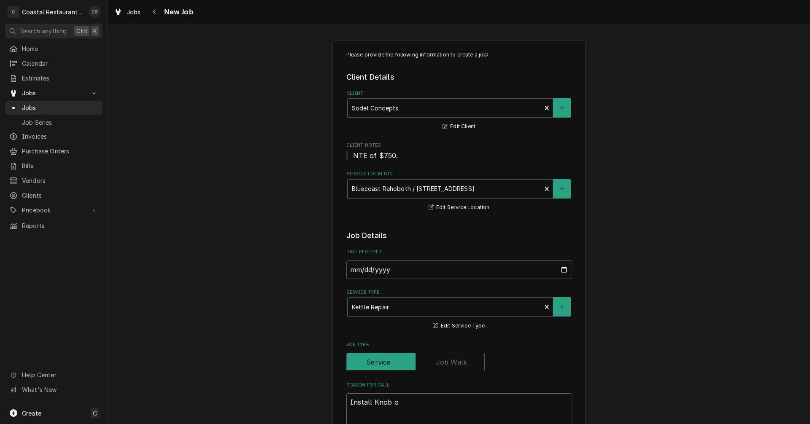
type textarea "Install Knob oe"
type textarea "x"
type textarea "Install Knob o"
type textarea "x"
type textarea "Install Knob or"
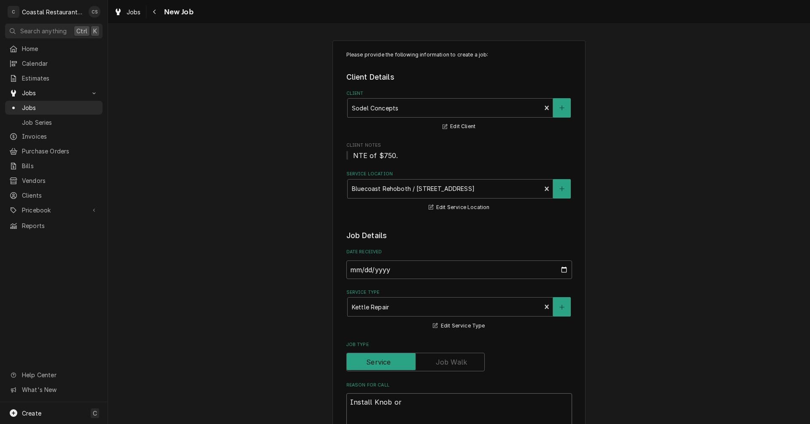
type textarea "x"
type textarea "Install Knob ore"
type textarea "x"
type textarea "Install Knob ored"
type textarea "x"
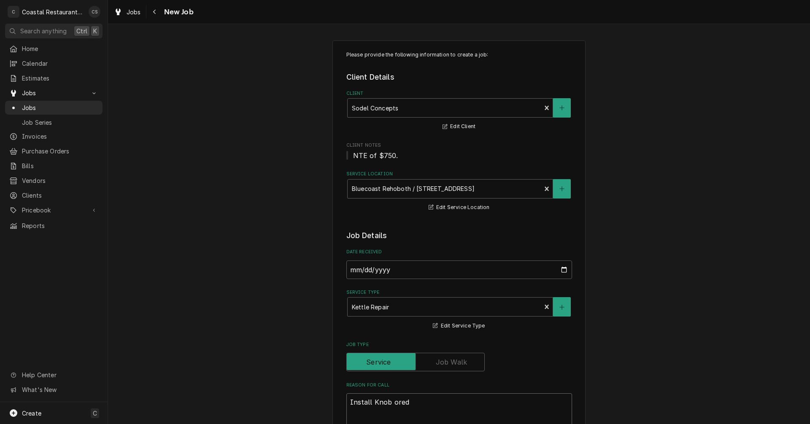
type textarea "Install Knob orede"
type textarea "x"
type textarea "Install Knob oreder"
type textarea "x"
type textarea "Install Knob oredere"
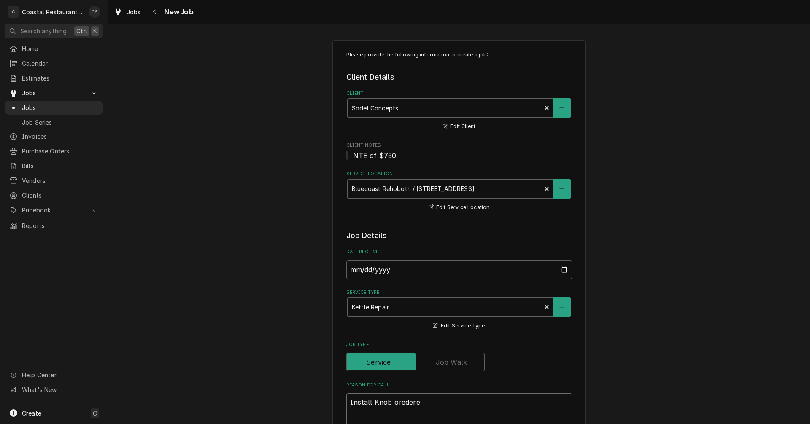
type textarea "x"
type textarea "Install Knob oredered"
type textarea "x"
type textarea "Install Knob oredered"
type textarea "x"
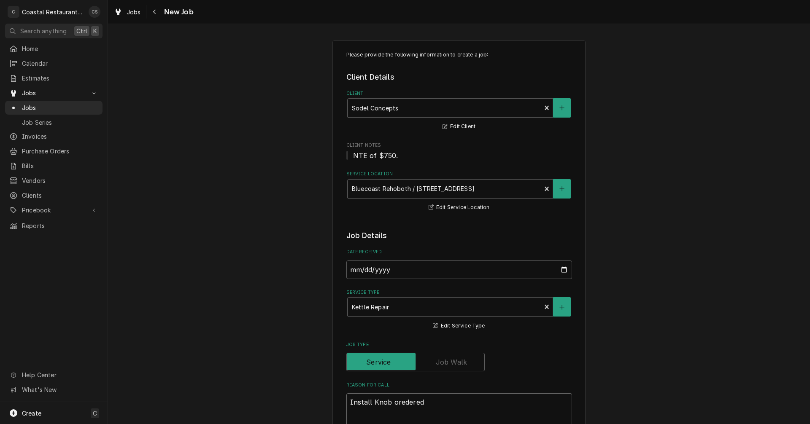
type textarea "Install Knob oredered a"
type textarea "x"
type textarea "Install Knob oredered ab"
type textarea "x"
type textarea "Install Knob oredered a"
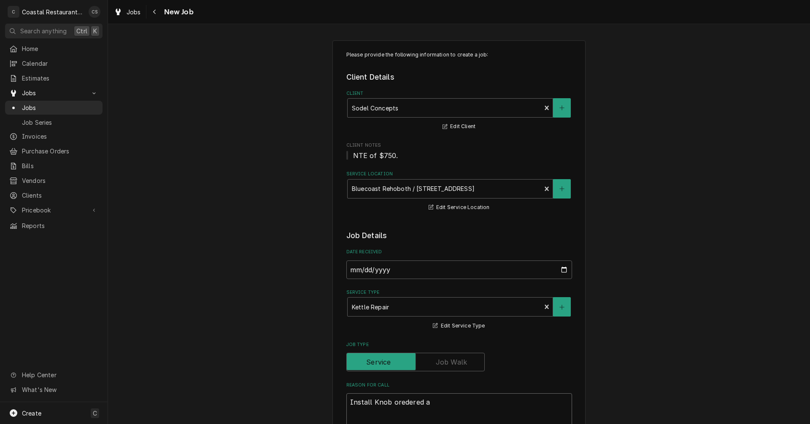
type textarea "x"
type textarea "Install Knob oredered af"
type textarea "x"
type textarea "Install Knob oredered aft"
type textarea "x"
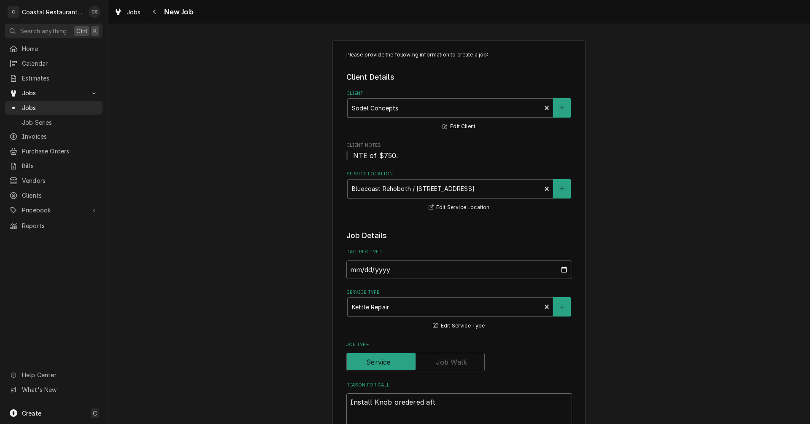
type textarea "Install Knob oredered afte"
type textarea "x"
type textarea "Install Knob oredered after"
type textarea "x"
type textarea "Install Knob oredered after"
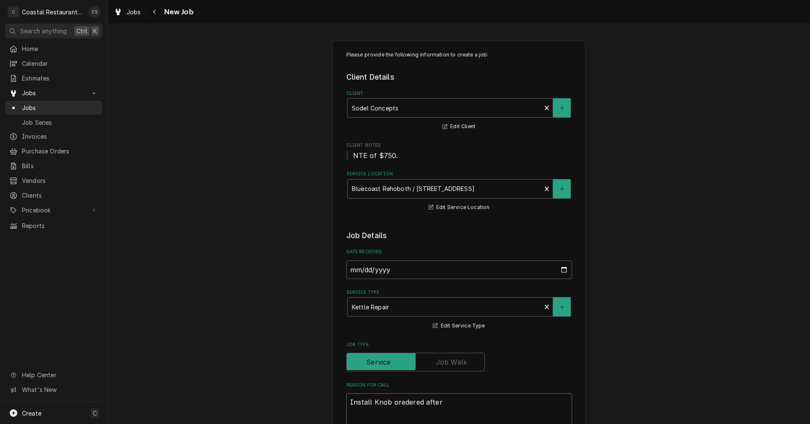
type textarea "x"
type textarea "Install Knob oredered after r"
type textarea "x"
type textarea "Install Knob oredered after re"
type textarea "x"
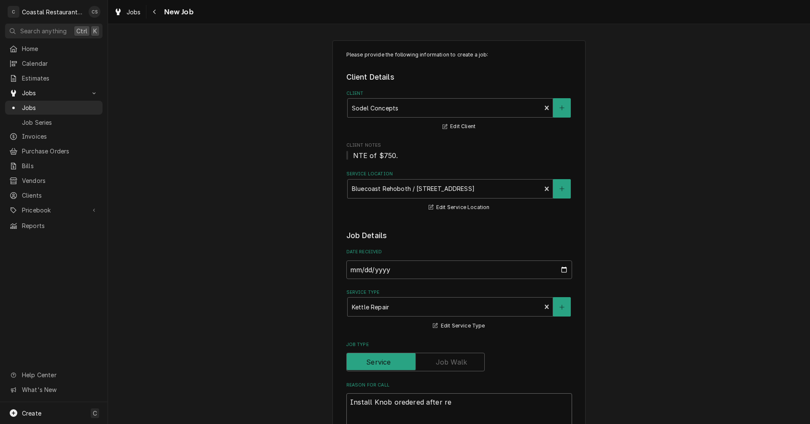
type textarea "Install Knob oredered after rep"
type textarea "x"
type textarea "Install Knob oredered after repa"
type textarea "x"
type textarea "Install Knob oredered after repai"
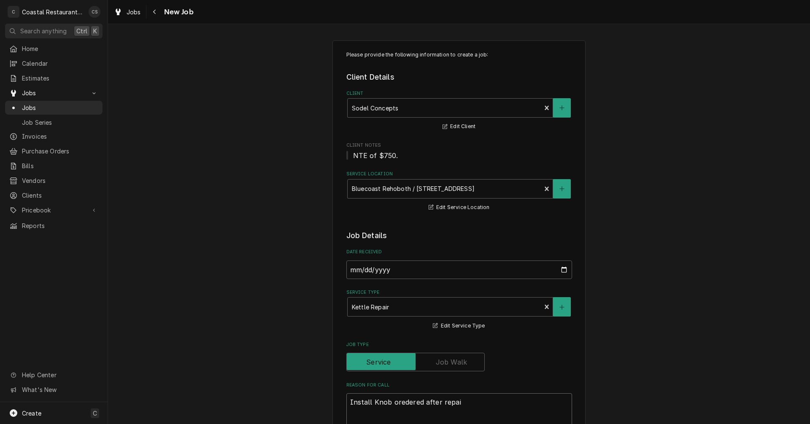
type textarea "x"
type textarea "Install Knob oredered after repair"
type textarea "x"
type textarea "Install Knob oredered after repair"
type textarea "x"
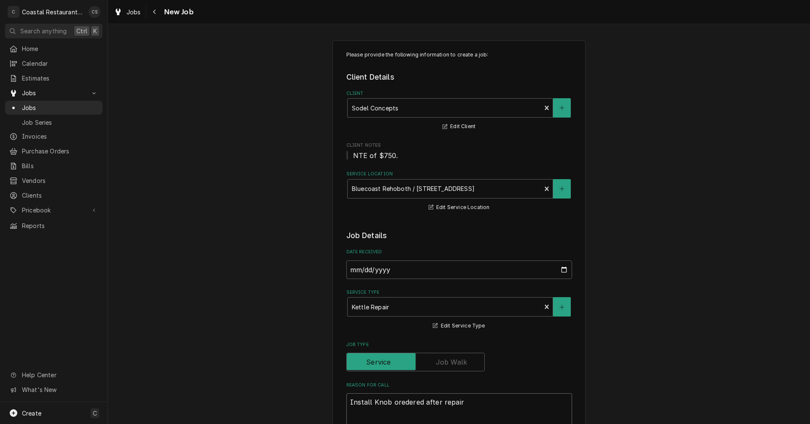
type textarea "Install Knob oredered after repair w"
type textarea "x"
type textarea "Install Knob oredered after repair wa"
type textarea "x"
type textarea "Install Knob oredered after repair was"
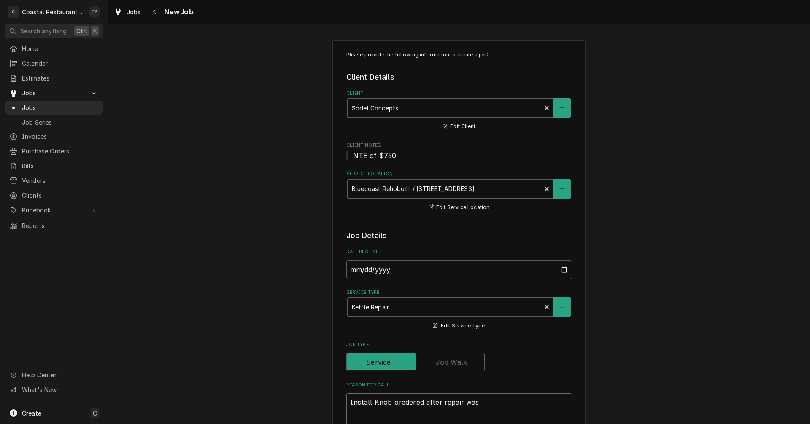
type textarea "x"
type textarea "Install Knob oredered after repair was"
type textarea "x"
type textarea "Install Knob oredered after repair was f"
type textarea "x"
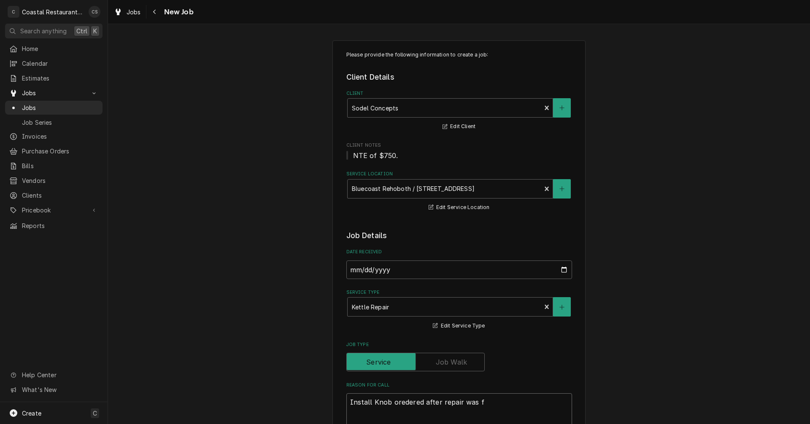
type textarea "Install Knob oredered after repair was fi"
type textarea "x"
type textarea "Install Knob oredered after repair was fin"
type textarea "x"
type textarea "Install Knob oredered after repair was fina"
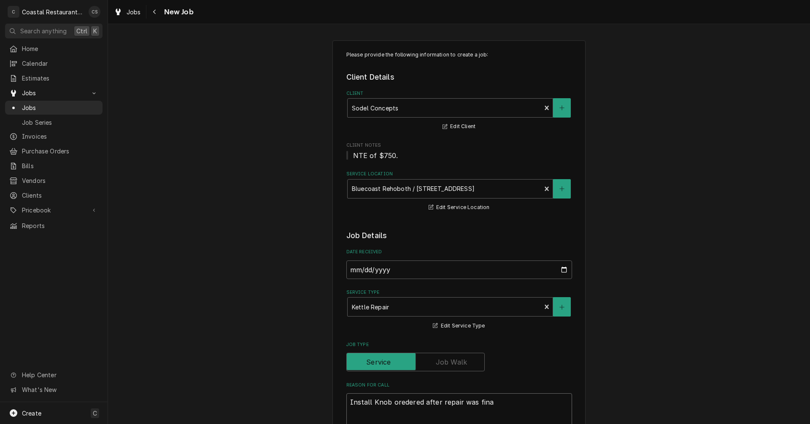
type textarea "x"
type textarea "Install Knob oredered after repair was final"
type textarea "x"
type textarea "Install Knob oredered after repair was finali"
type textarea "x"
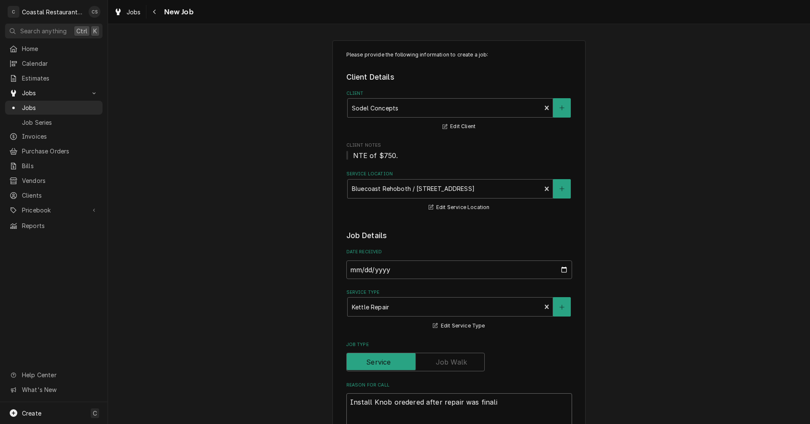
type textarea "Install Knob oredered after repair was finalix"
type textarea "x"
type textarea "Install Knob oredered after repair was finalixe"
type textarea "x"
type textarea "Install Knob oredered after repair was finalix"
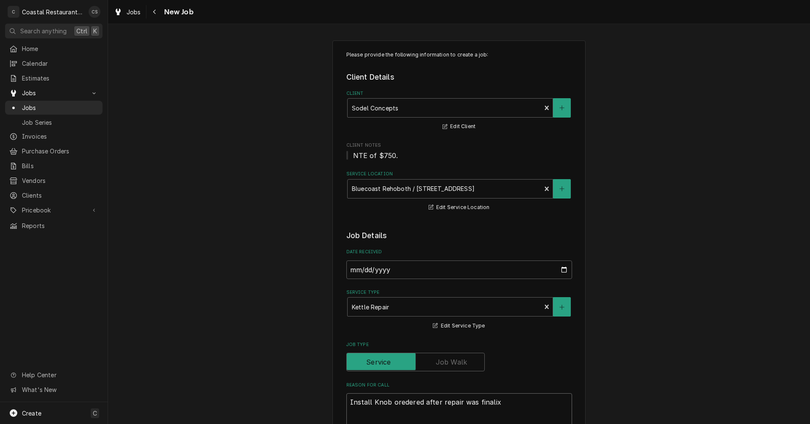
type textarea "x"
type textarea "Install Knob oredered after repair was finalix"
type textarea "x"
type textarea "Install Knob oredered after repair was finalixz"
type textarea "x"
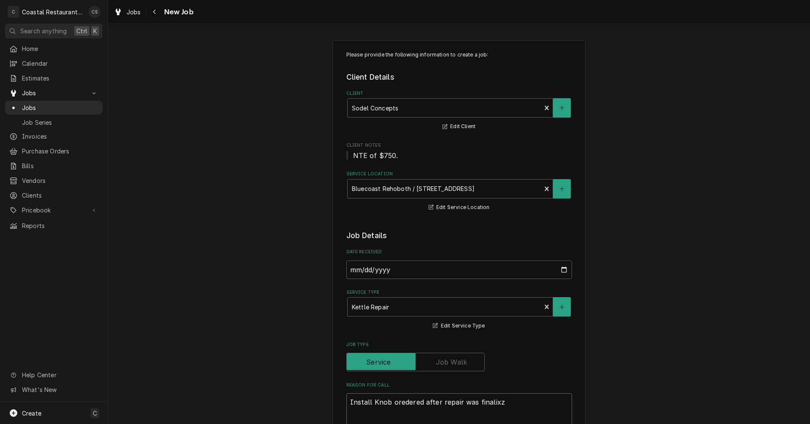
type textarea "Install Knob oredered after repair was finalix"
type textarea "x"
type textarea "Install Knob oredered after repair was finali"
type textarea "x"
type textarea "Install Knob oredered after repair was finaliz"
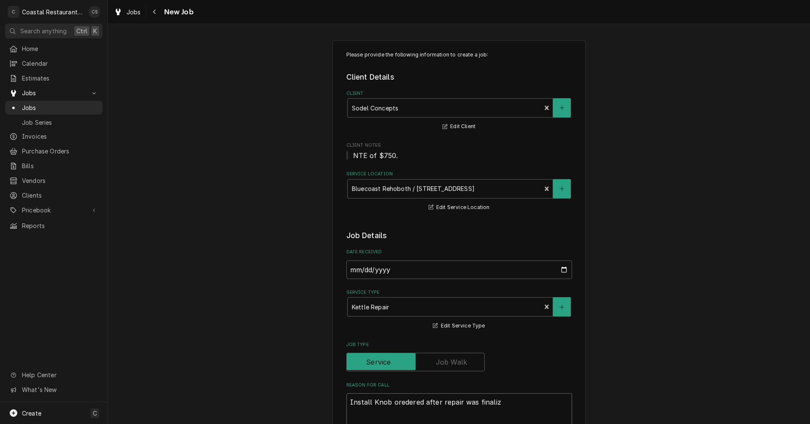
type textarea "x"
type textarea "Install Knob oredered after repair was finalize"
type textarea "x"
type textarea "Install Knob oredered after repair was finalized"
type textarea "x"
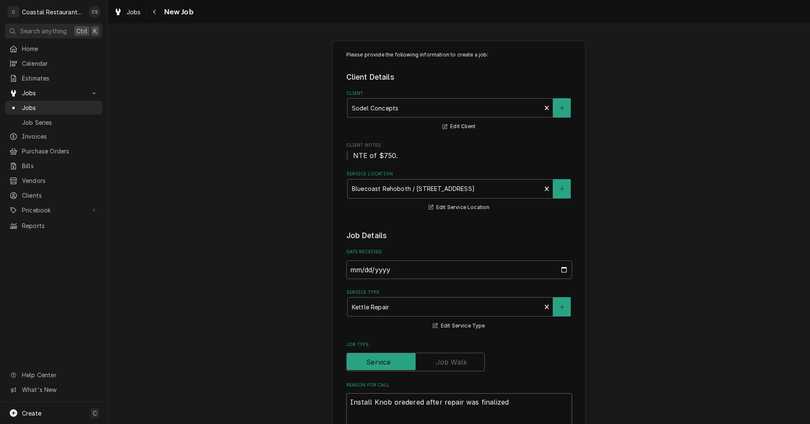
type textarea "Install Knob oredered after repair was finalized/"
type textarea "x"
type textarea "Install Knob oredered after repair was finalized/"
type textarea "x"
type textarea "Install Knob oredered after repair was finalized/"
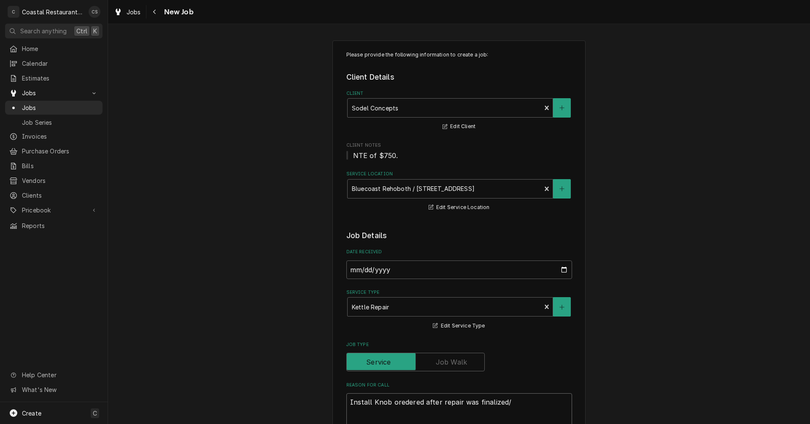
type textarea "x"
type textarea "Install Knob oredered after repair was finalized"
type textarea "x"
type textarea "Install Knob oredered after repair was finalized/"
type textarea "x"
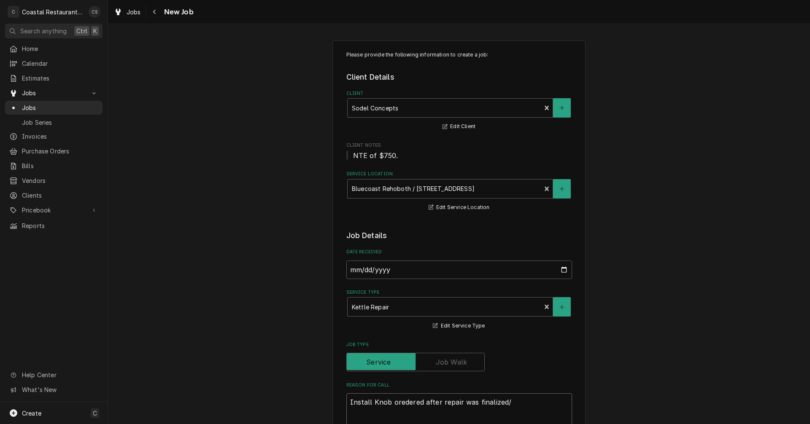
type textarea "Install Knob oredered after repair was finalized"
type textarea "x"
type textarea "Install Knob oredered after repair was finalized."
click at [405, 405] on textarea "Install Knob oredered after repair was finalized." at bounding box center [459, 413] width 226 height 38
type textarea "x"
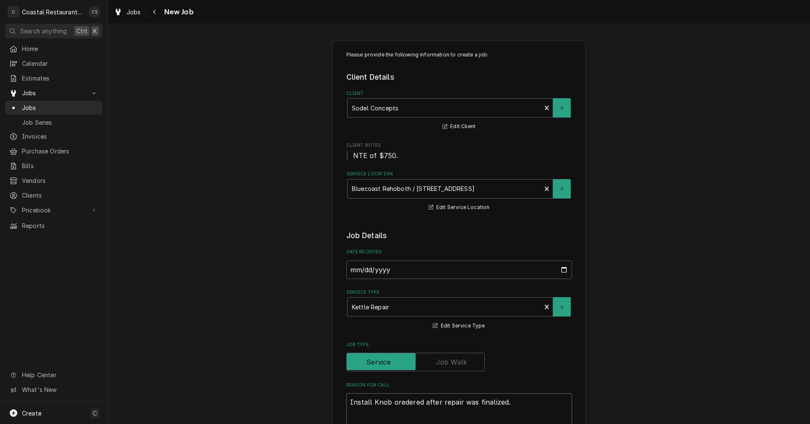
type textarea "Install Knob ordered after repair was finalized."
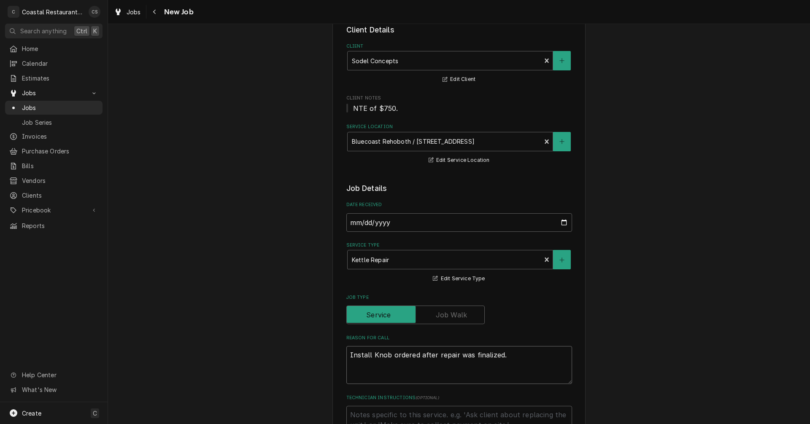
type textarea "x"
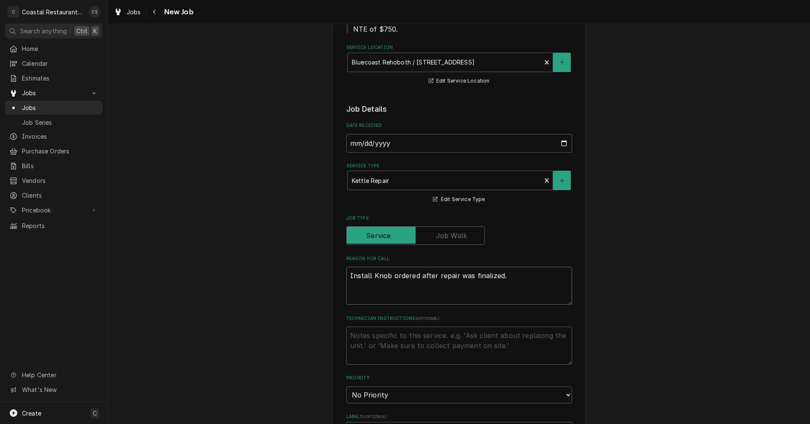
scroll to position [211, 0]
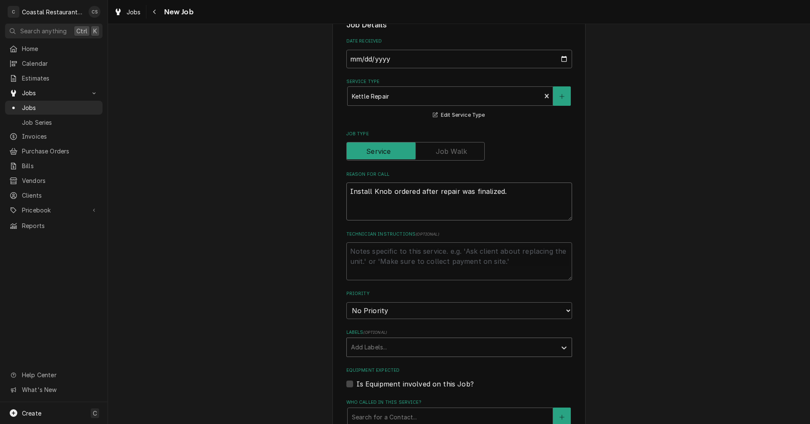
type textarea "Install Knob ordered after repair was finalized."
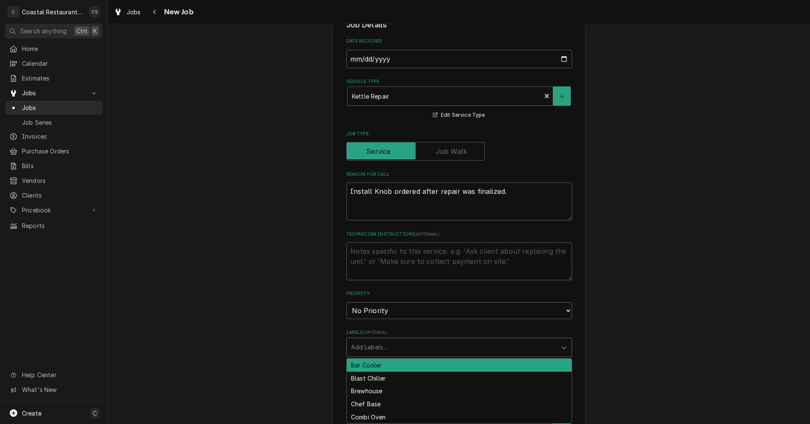
click at [370, 351] on div "Labels" at bounding box center [451, 347] width 201 height 15
type input "Kettle"
click at [354, 364] on div "Kettle" at bounding box center [459, 365] width 225 height 13
type textarea "x"
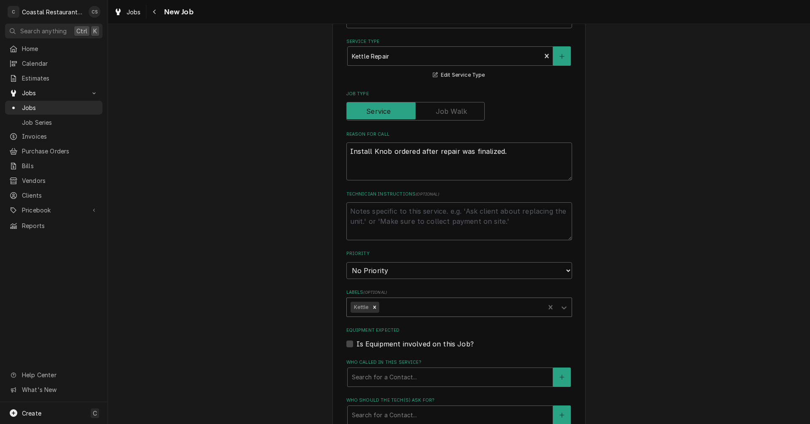
scroll to position [295, 0]
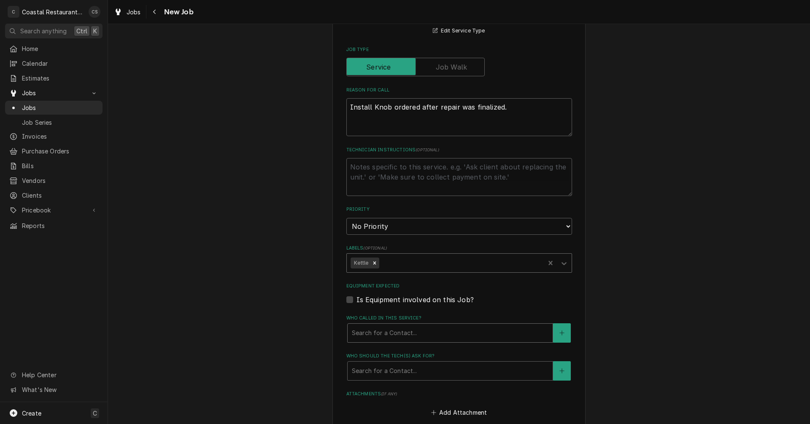
click at [368, 331] on div "Who called in this service?" at bounding box center [450, 333] width 197 height 15
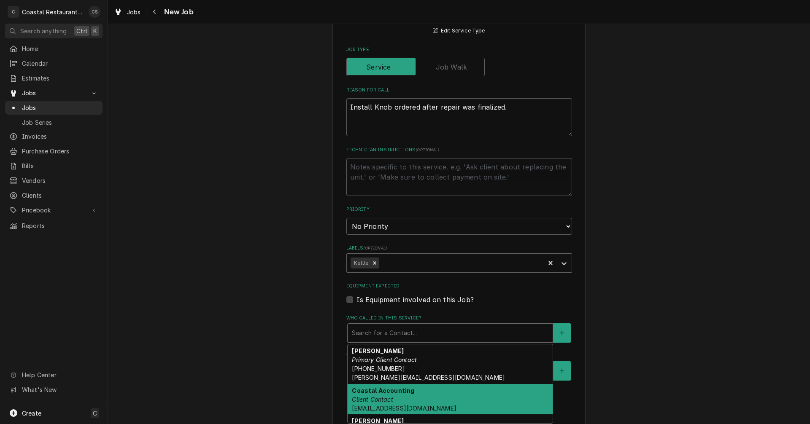
click at [368, 404] on div "Coastal Accounting Client Contact Accounting@coastalrestaurantrepair.com" at bounding box center [450, 399] width 205 height 31
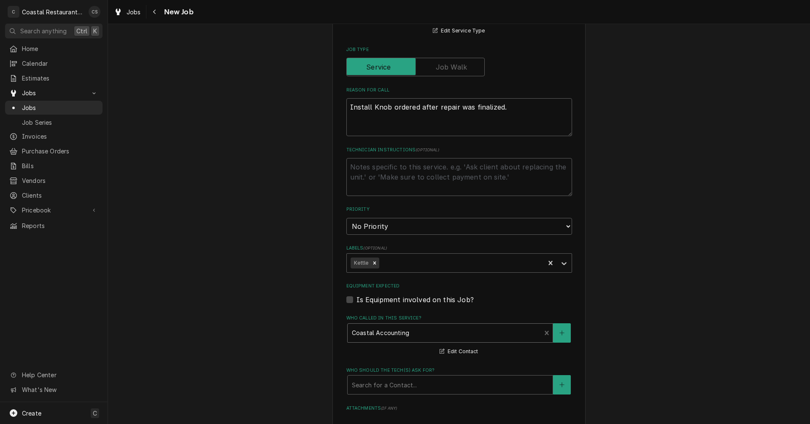
scroll to position [380, 0]
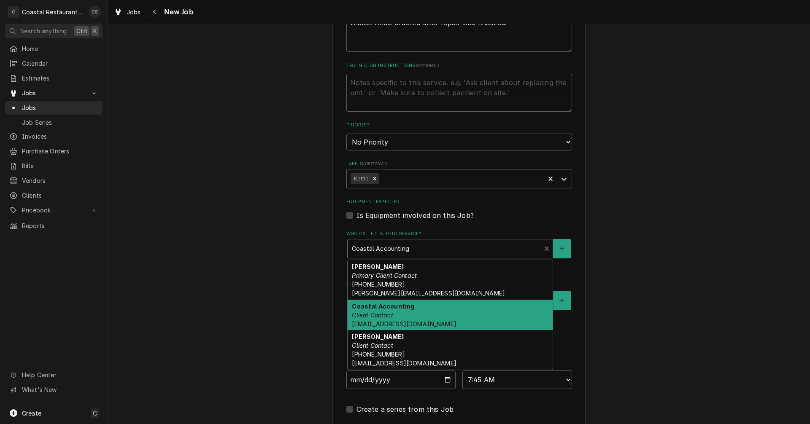
click at [373, 250] on div "Who called in this service?" at bounding box center [444, 248] width 185 height 15
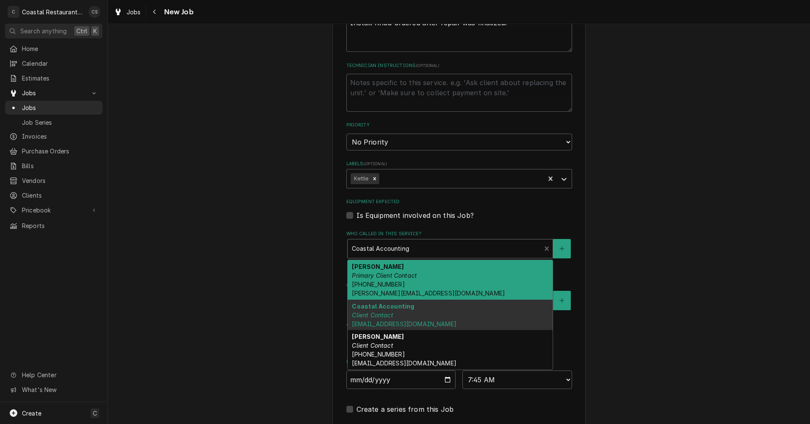
click at [374, 268] on strong "Andrew Dickinson" at bounding box center [378, 266] width 52 height 7
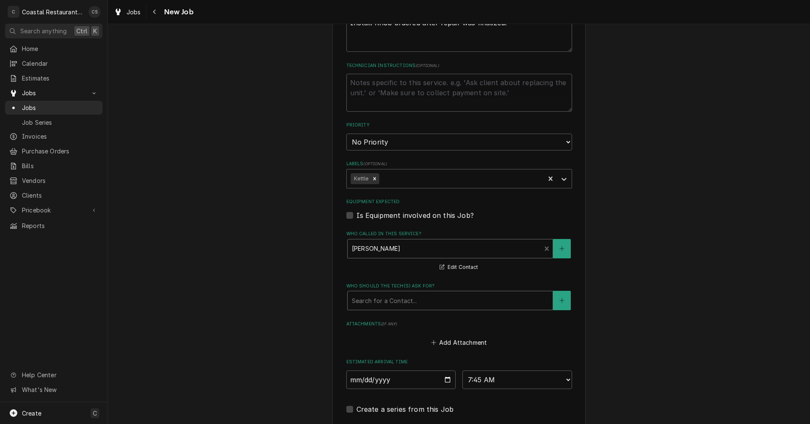
click at [370, 302] on div "Who should the tech(s) ask for?" at bounding box center [450, 300] width 197 height 15
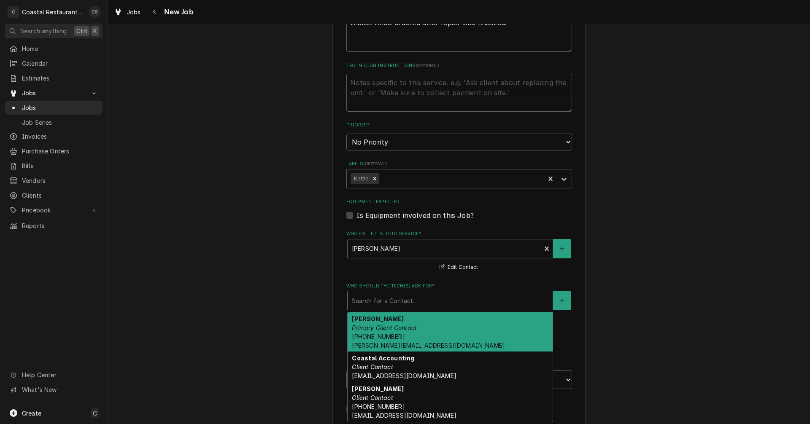
click at [371, 325] on em "Primary Client Contact" at bounding box center [384, 327] width 65 height 7
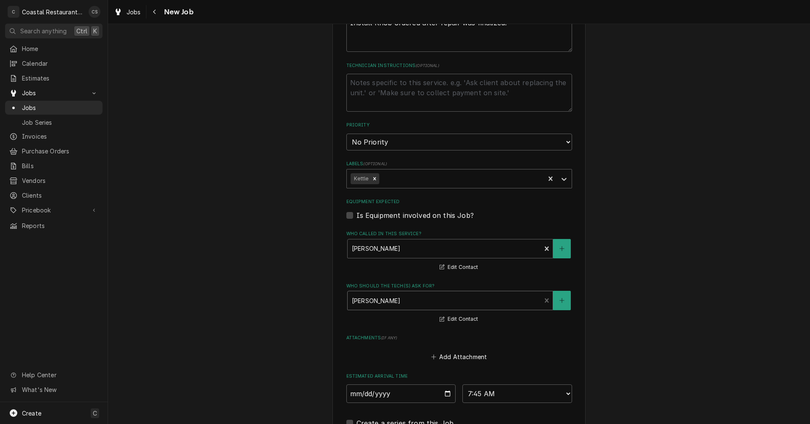
scroll to position [535, 0]
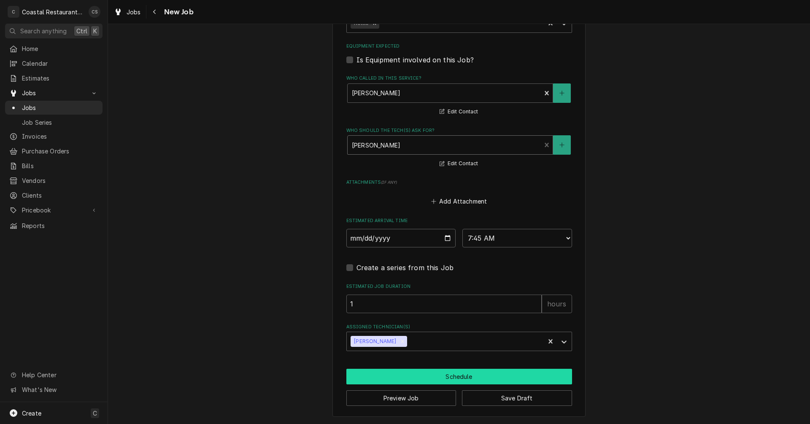
click at [392, 381] on button "Schedule" at bounding box center [459, 377] width 226 height 16
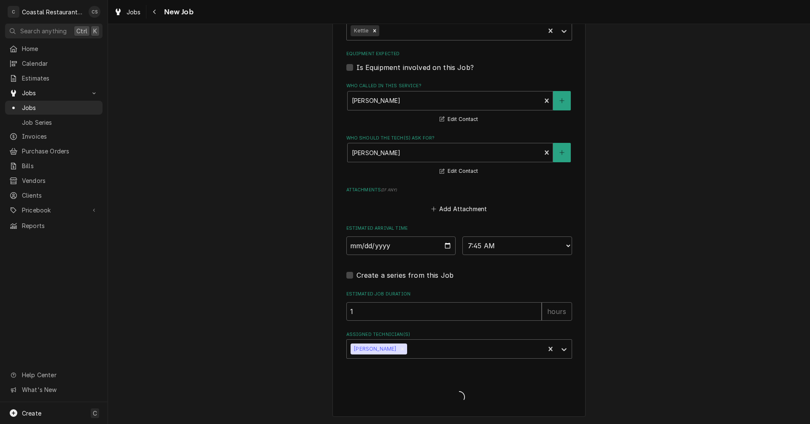
scroll to position [528, 0]
type textarea "x"
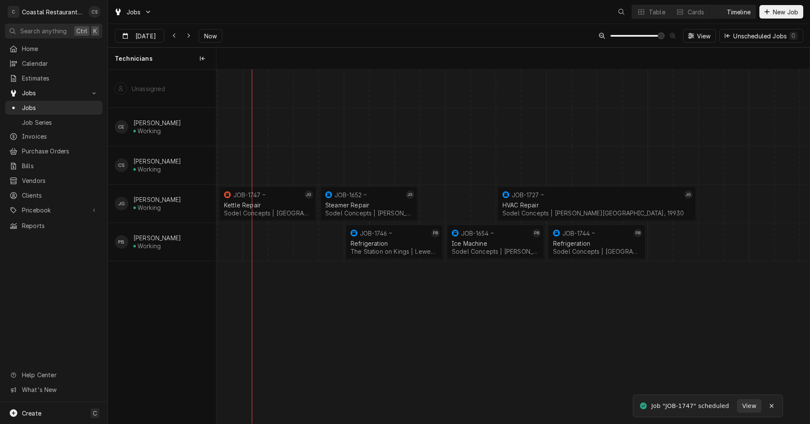
scroll to position [0, 11769]
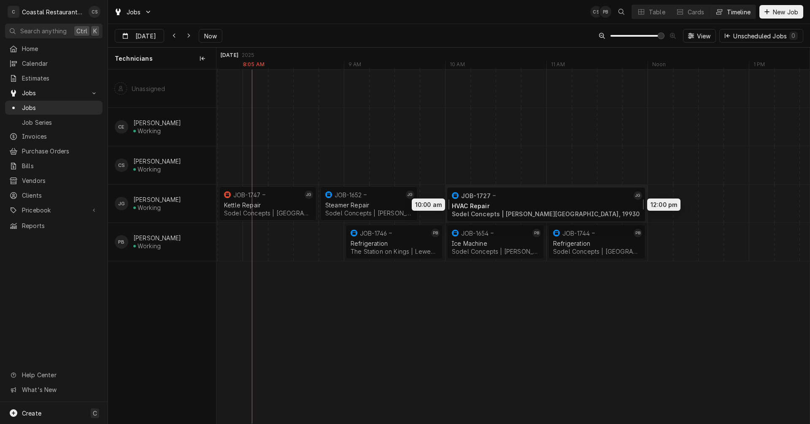
click at [495, 202] on div "7:45 AM 8:45 AM JOB-1747 [PERSON_NAME] Repair Sodel Concepts | [GEOGRAPHIC_DATA…" at bounding box center [512, 247] width 593 height 354
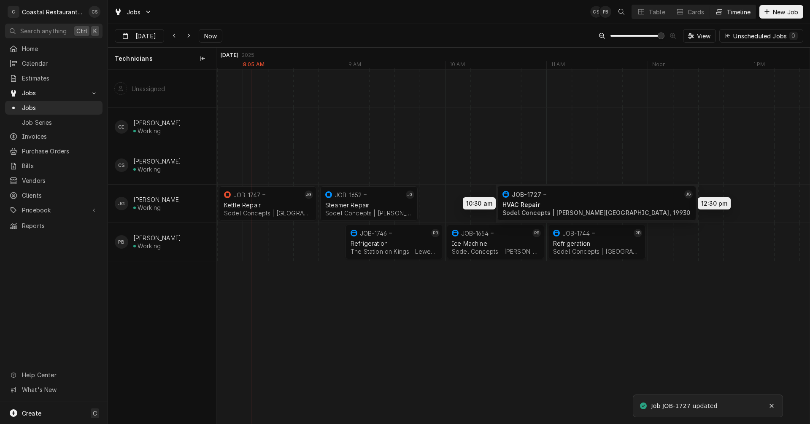
drag, startPoint x: 497, startPoint y: 200, endPoint x: 558, endPoint y: 200, distance: 60.7
click at [558, 200] on div "7:45 AM 8:45 AM JOB-1747 [PERSON_NAME] Repair Sodel Concepts | [GEOGRAPHIC_DATA…" at bounding box center [512, 247] width 593 height 354
drag, startPoint x: 416, startPoint y: 206, endPoint x: 458, endPoint y: 204, distance: 42.2
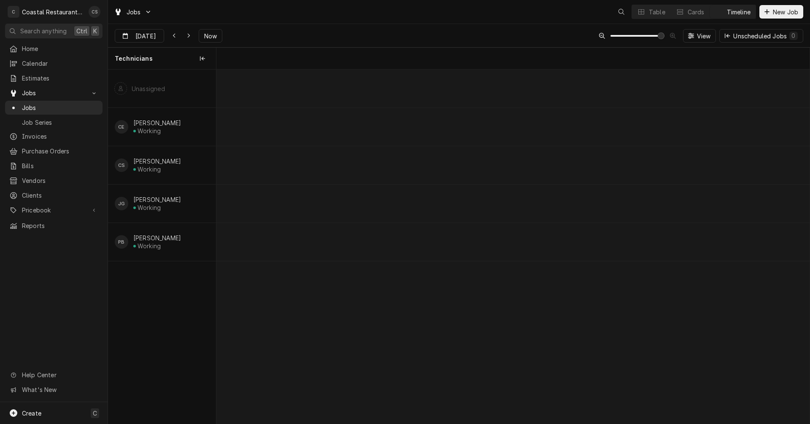
scroll to position [0, 11769]
